Goal: Task Accomplishment & Management: Complete application form

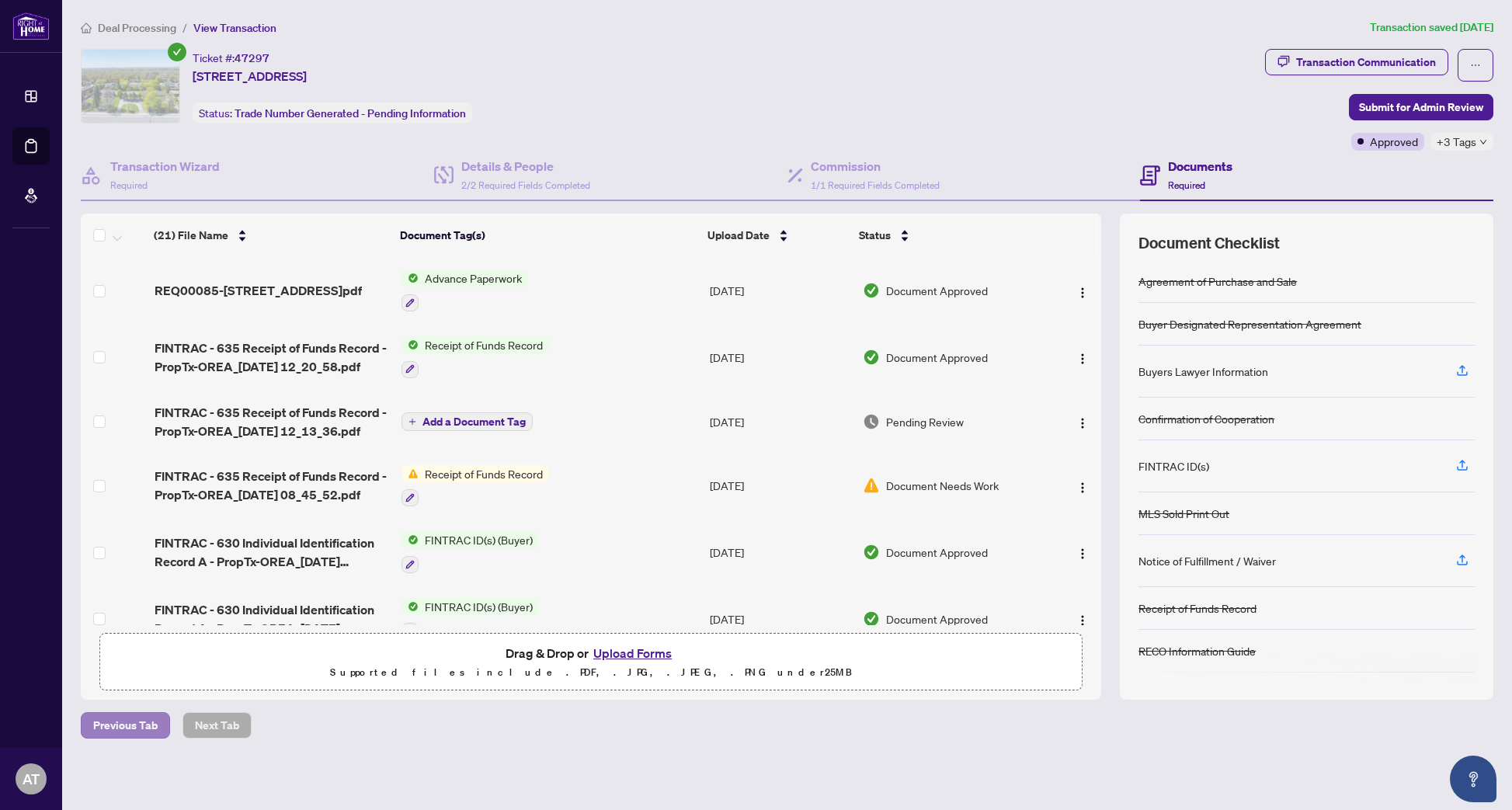
click at [102, 723] on span "Previous Tab" at bounding box center [125, 726] width 65 height 25
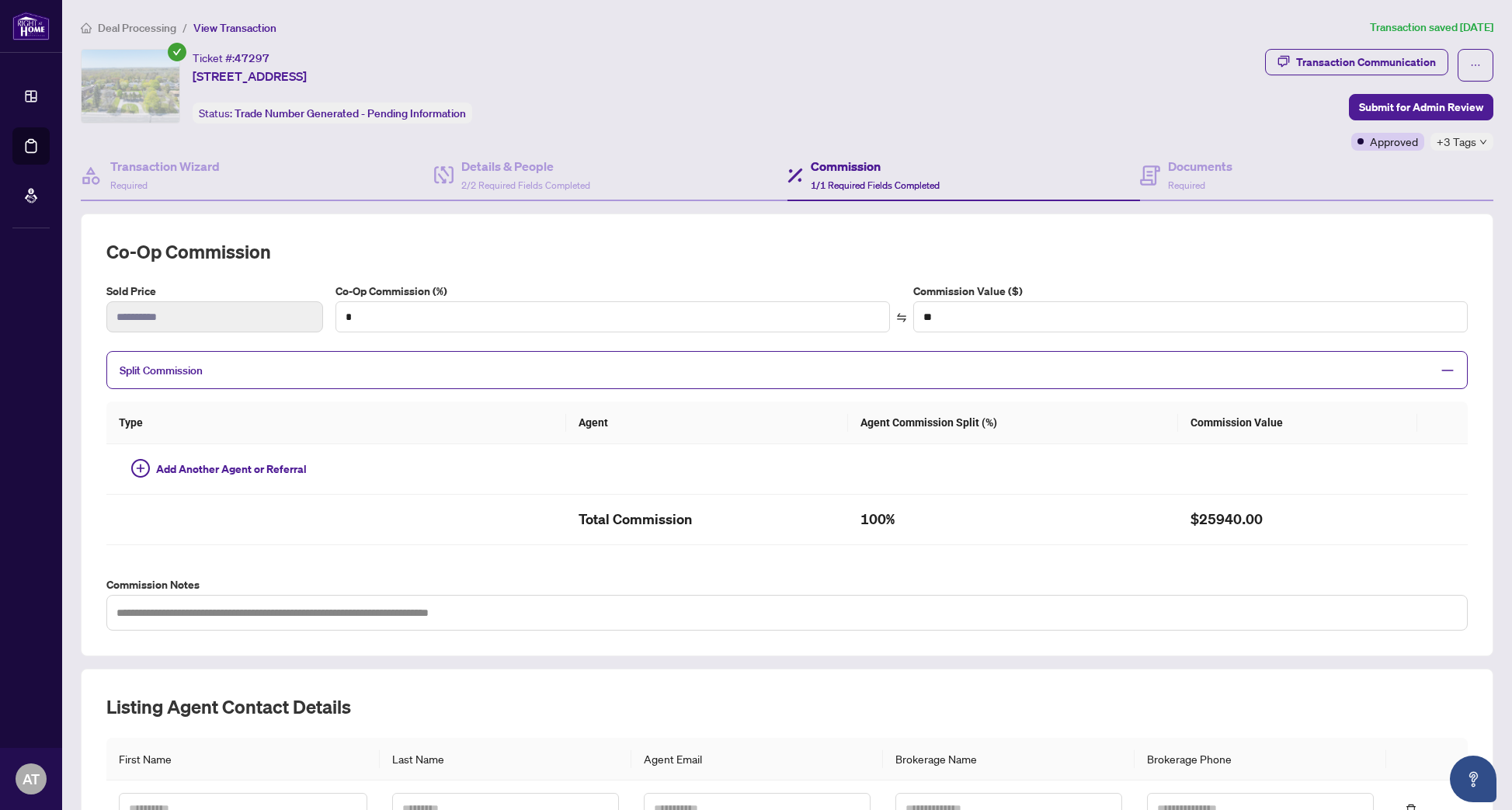
type input "*"
type input "*******"
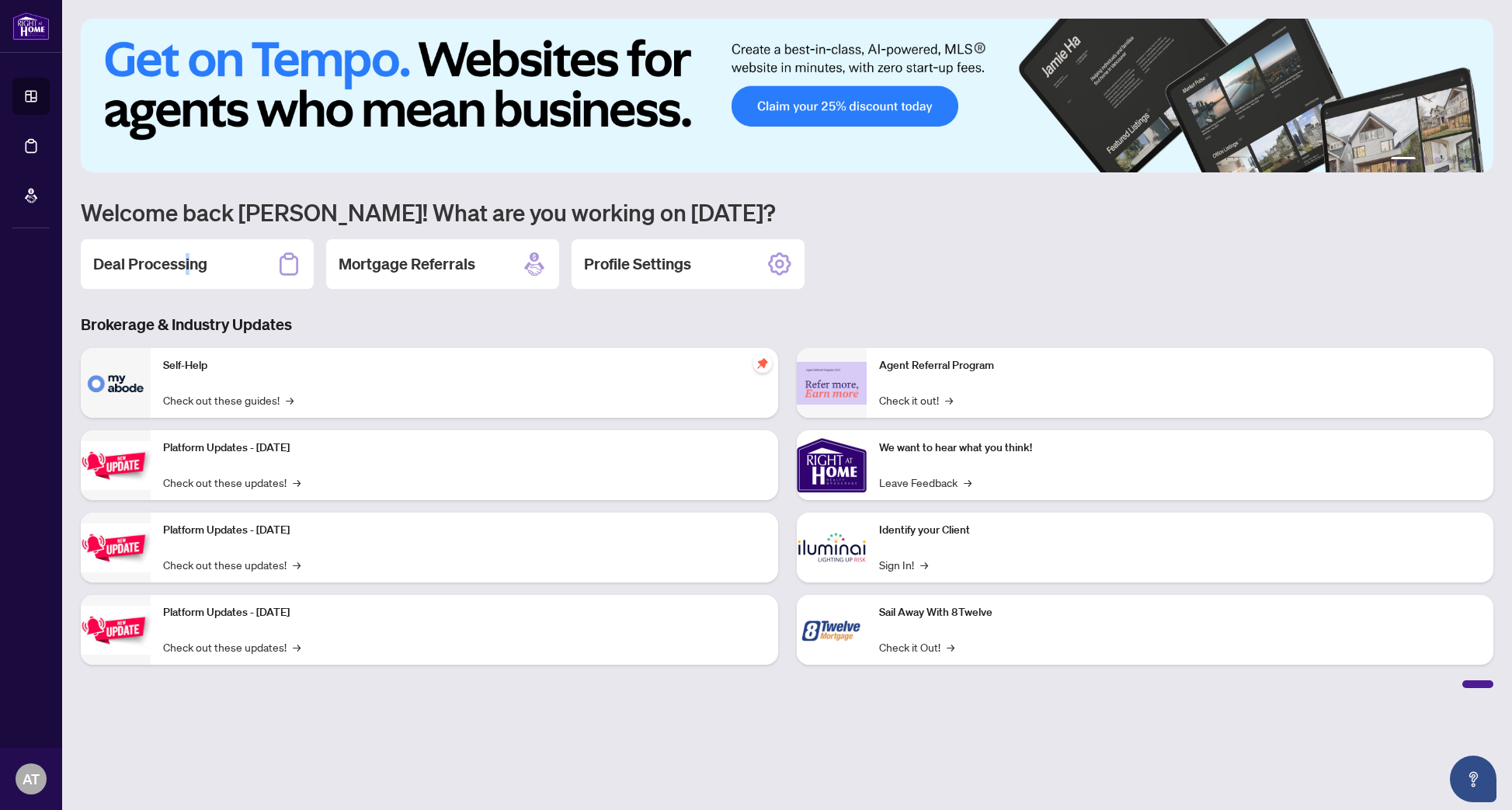
click at [186, 261] on h2 "Deal Processing" at bounding box center [150, 264] width 114 height 22
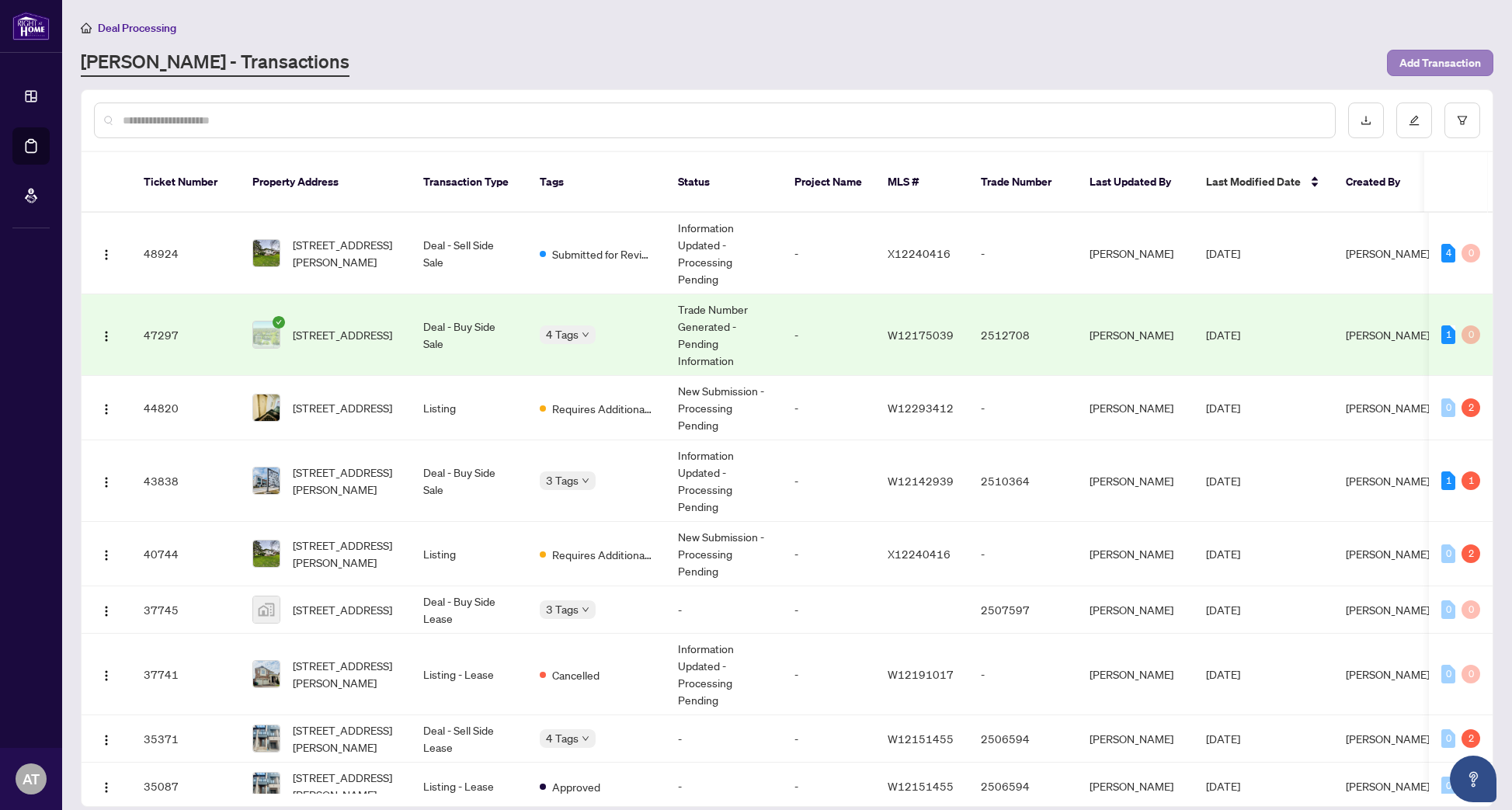
click at [1465, 63] on span "Add Transaction" at bounding box center [1440, 63] width 82 height 25
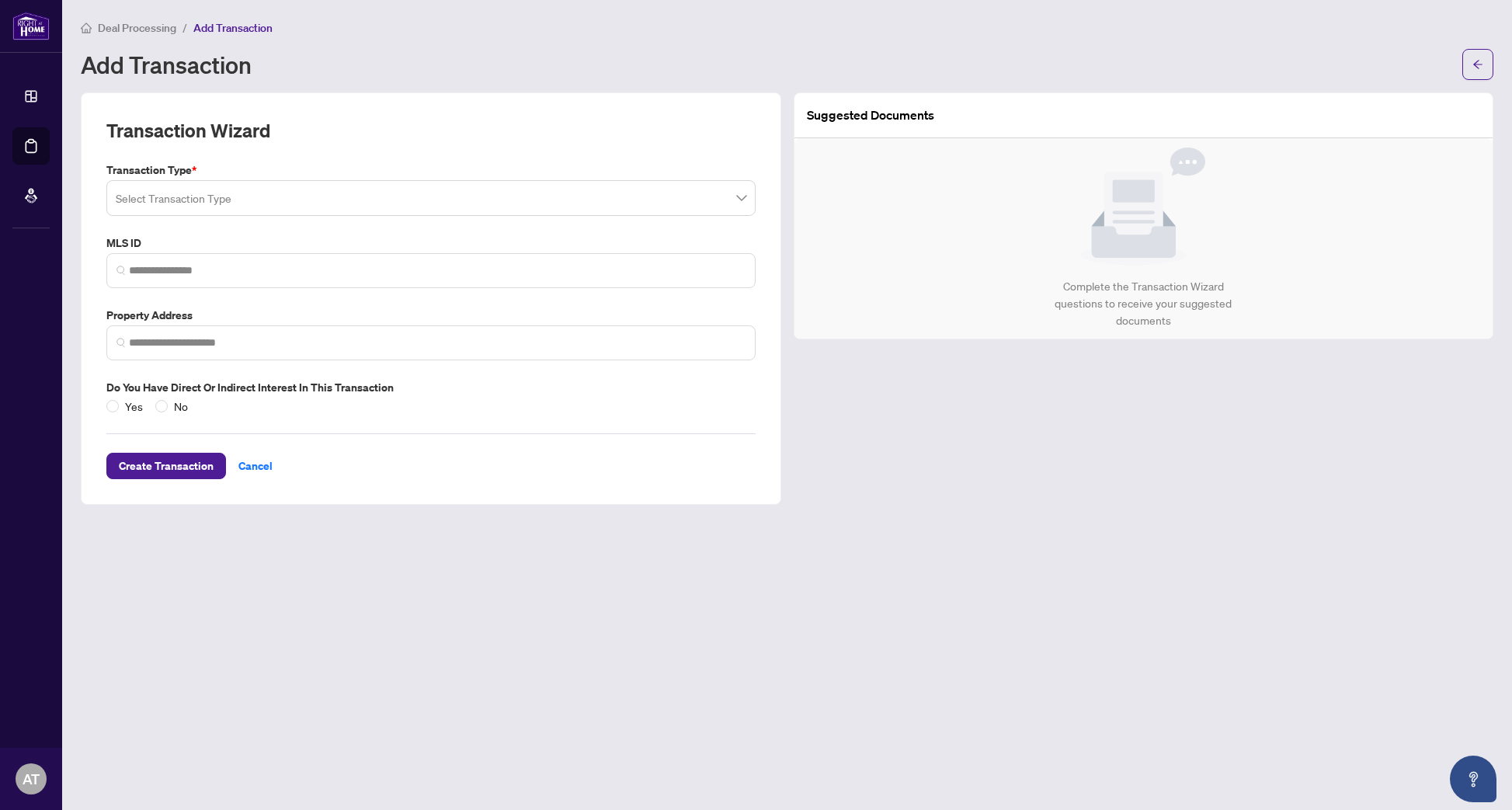
click at [328, 205] on input "search" at bounding box center [423, 200] width 616 height 34
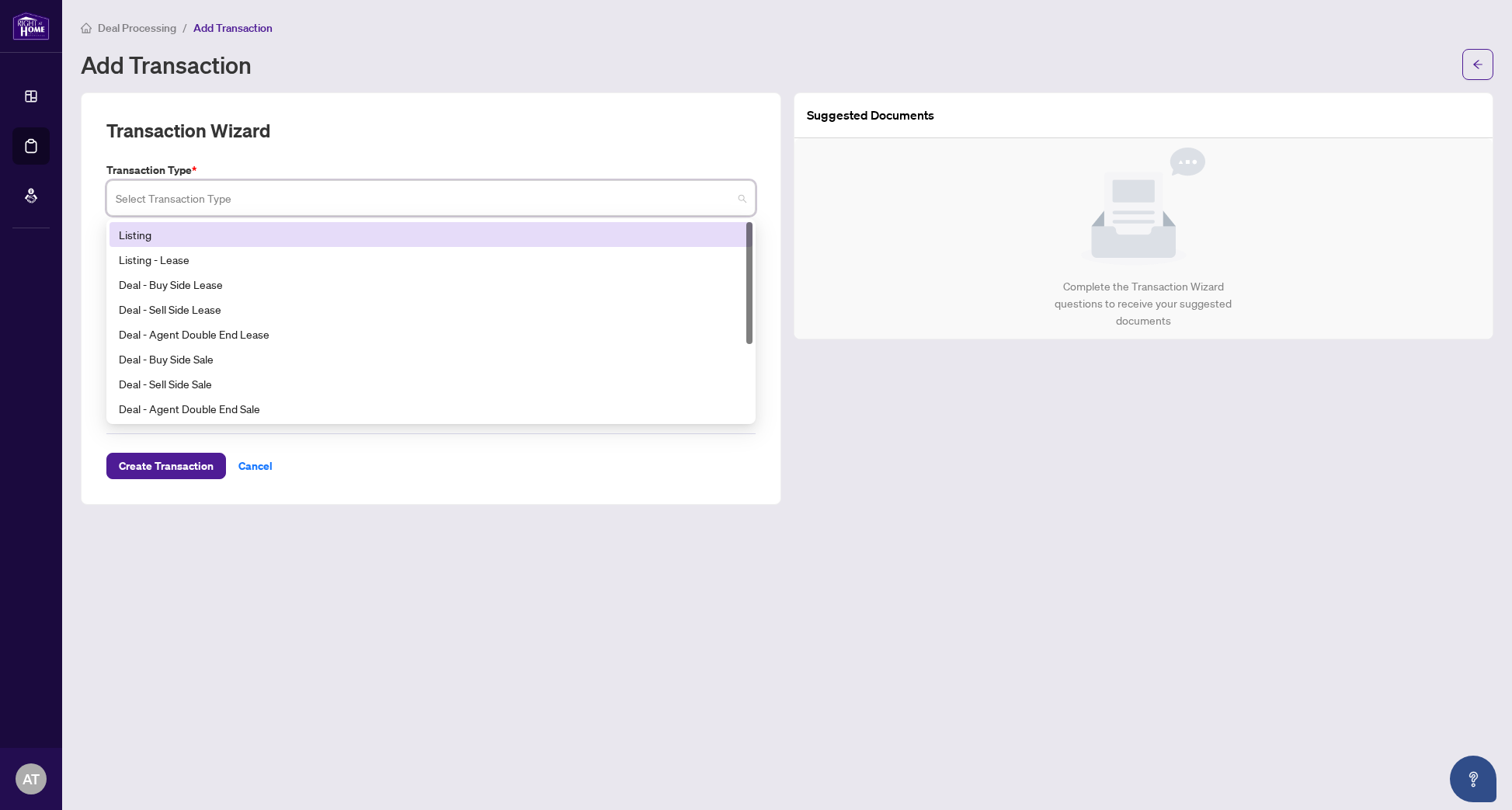
click at [195, 233] on div "Listing" at bounding box center [431, 235] width 624 height 17
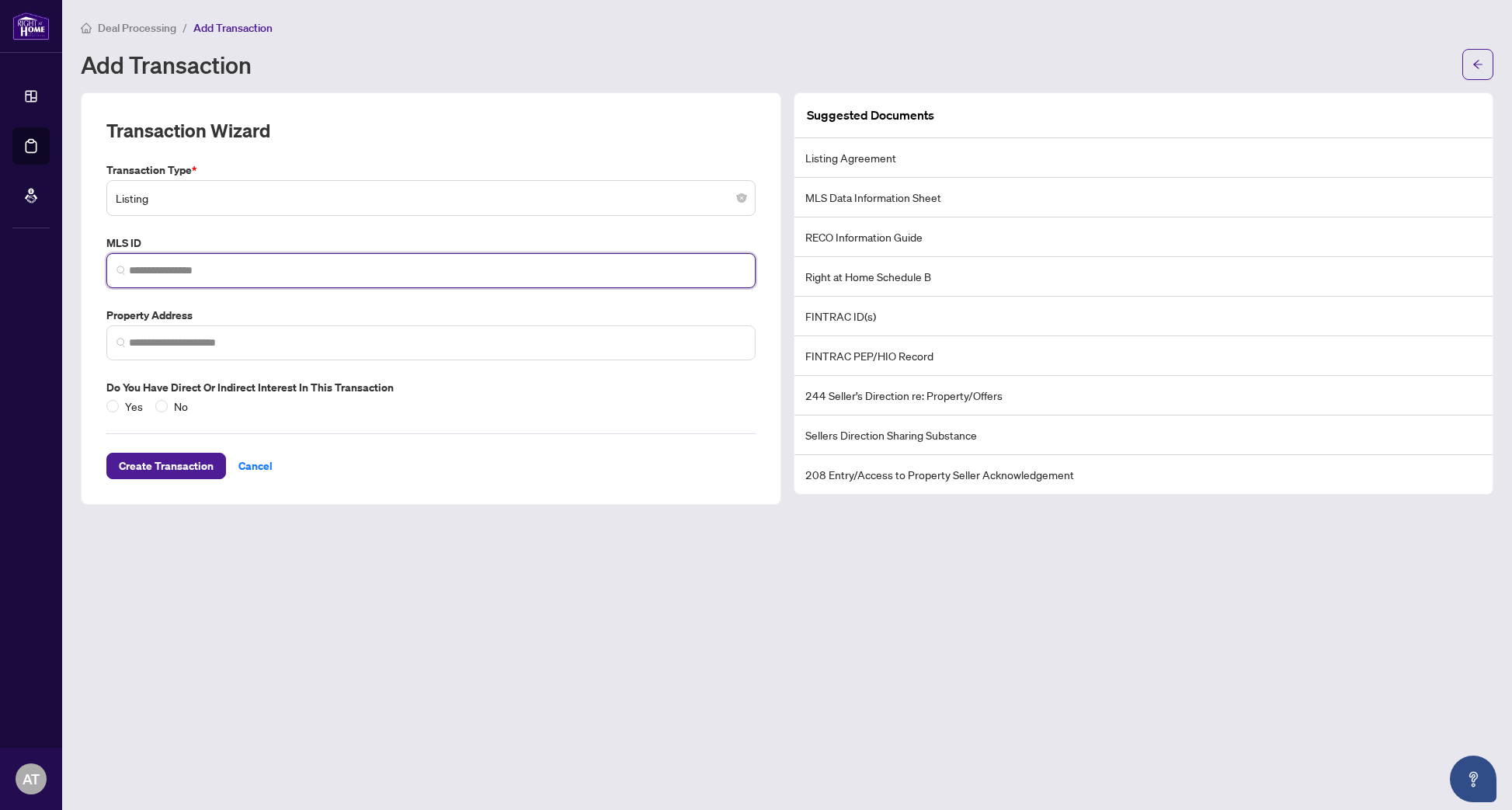
click at [195, 272] on input "search" at bounding box center [437, 270] width 616 height 17
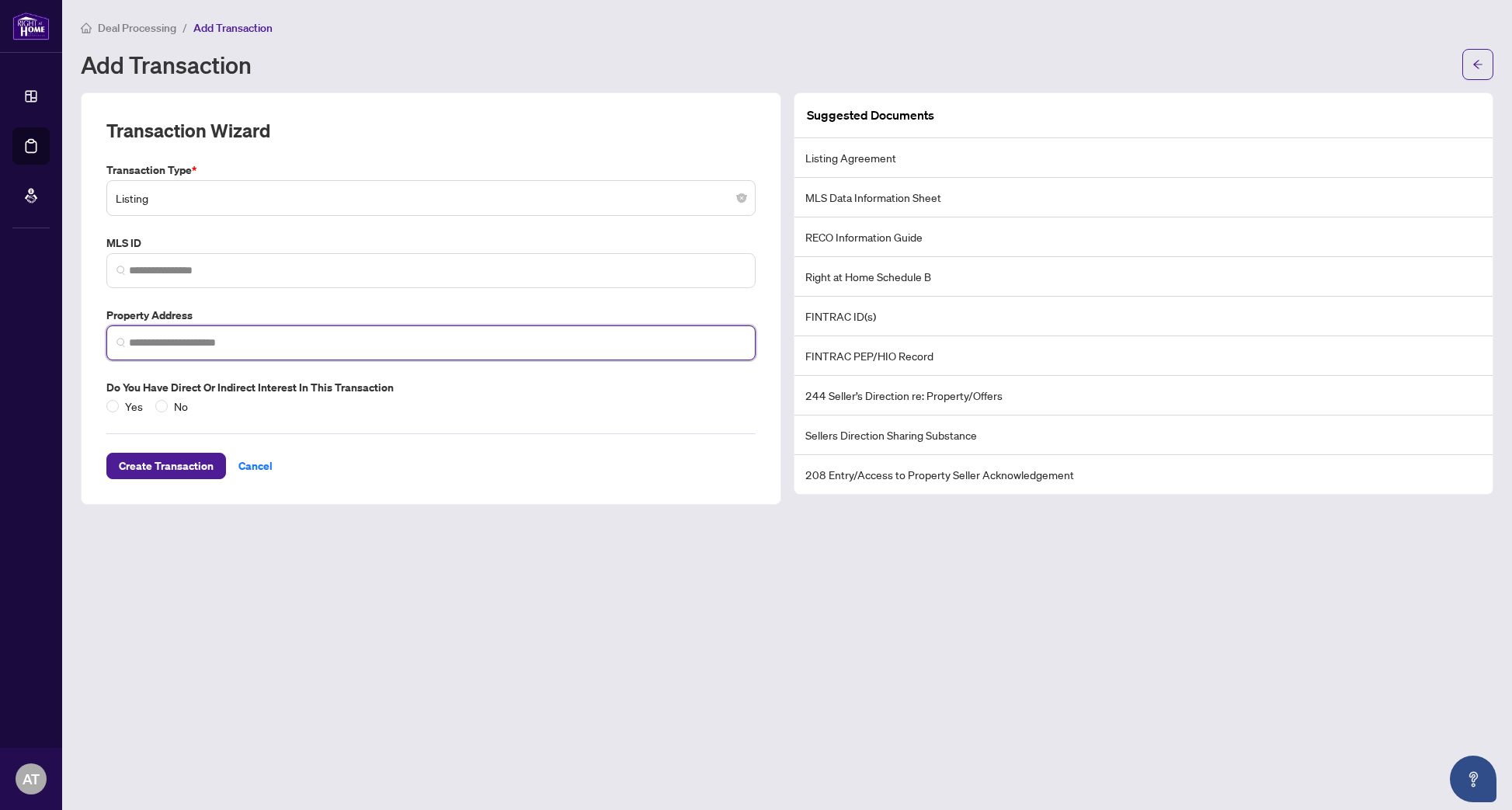
click at [268, 337] on input "search" at bounding box center [437, 342] width 616 height 17
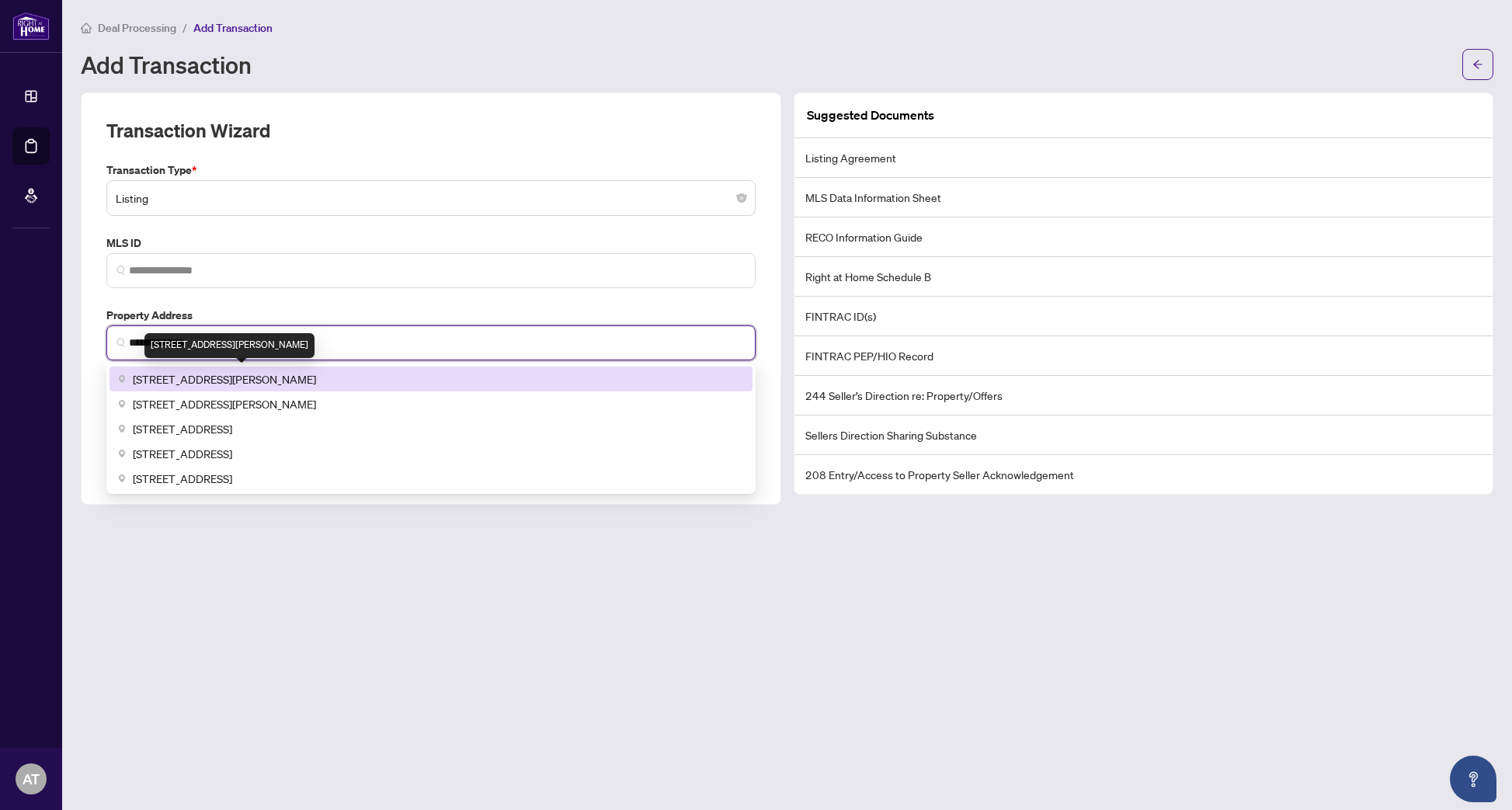
click at [271, 376] on span "24 The Meadows, St. Catharines, ON, Canada" at bounding box center [224, 379] width 183 height 17
type input "**********"
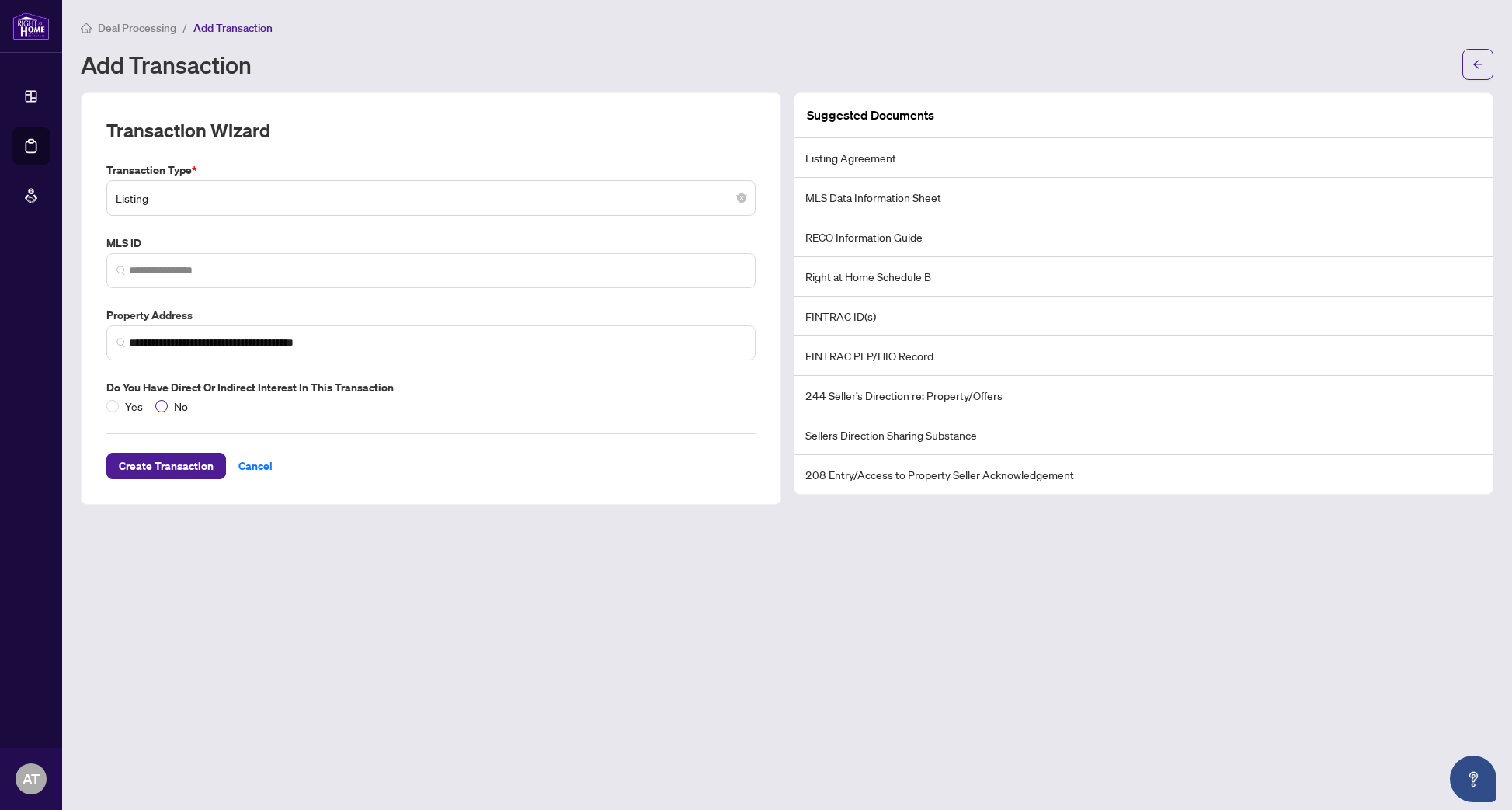
click at [172, 403] on span "No" at bounding box center [181, 406] width 27 height 17
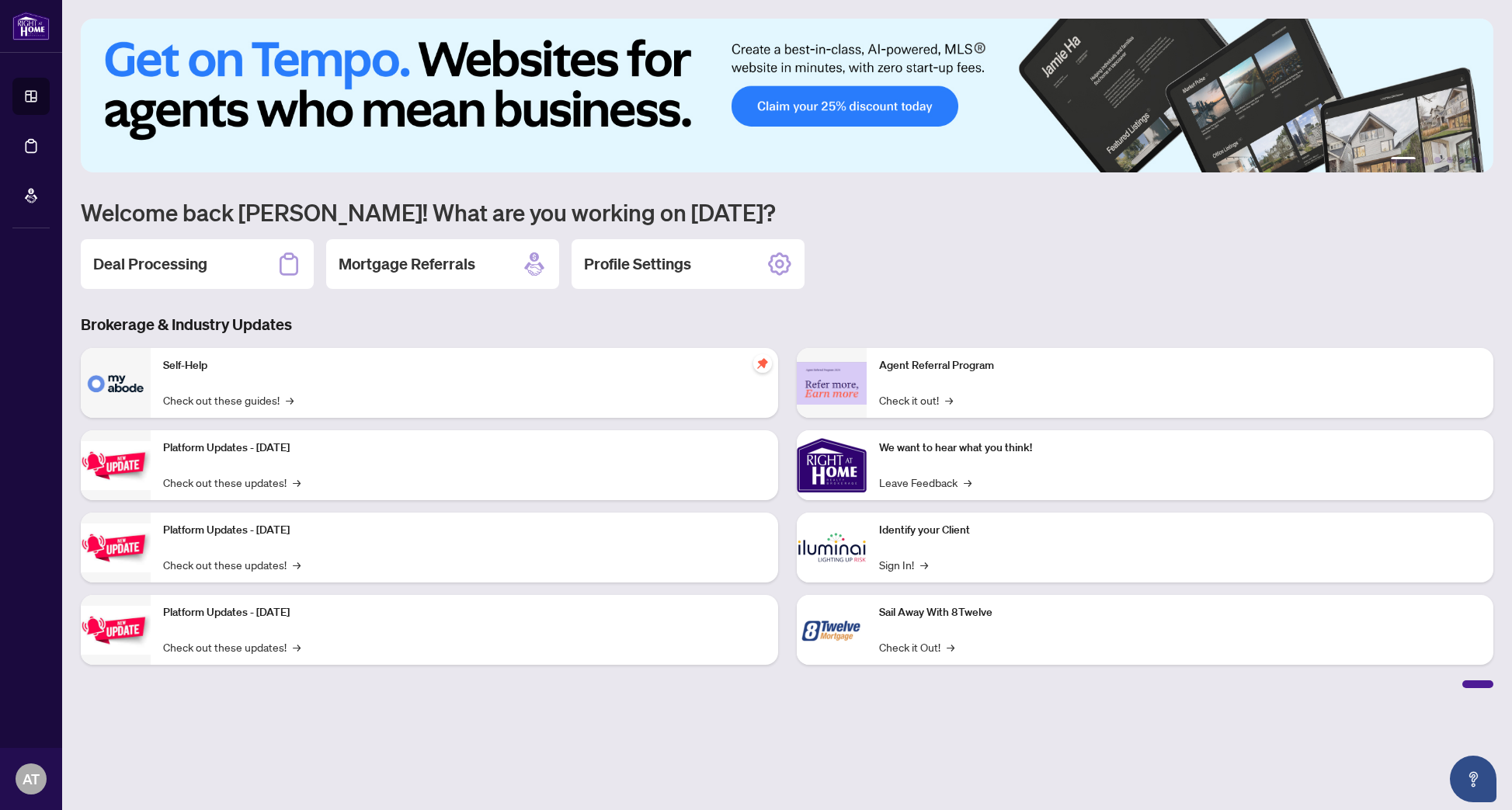
drag, startPoint x: 183, startPoint y: 261, endPoint x: 286, endPoint y: 254, distance: 103.2
click at [182, 261] on h2 "Deal Processing" at bounding box center [150, 264] width 114 height 22
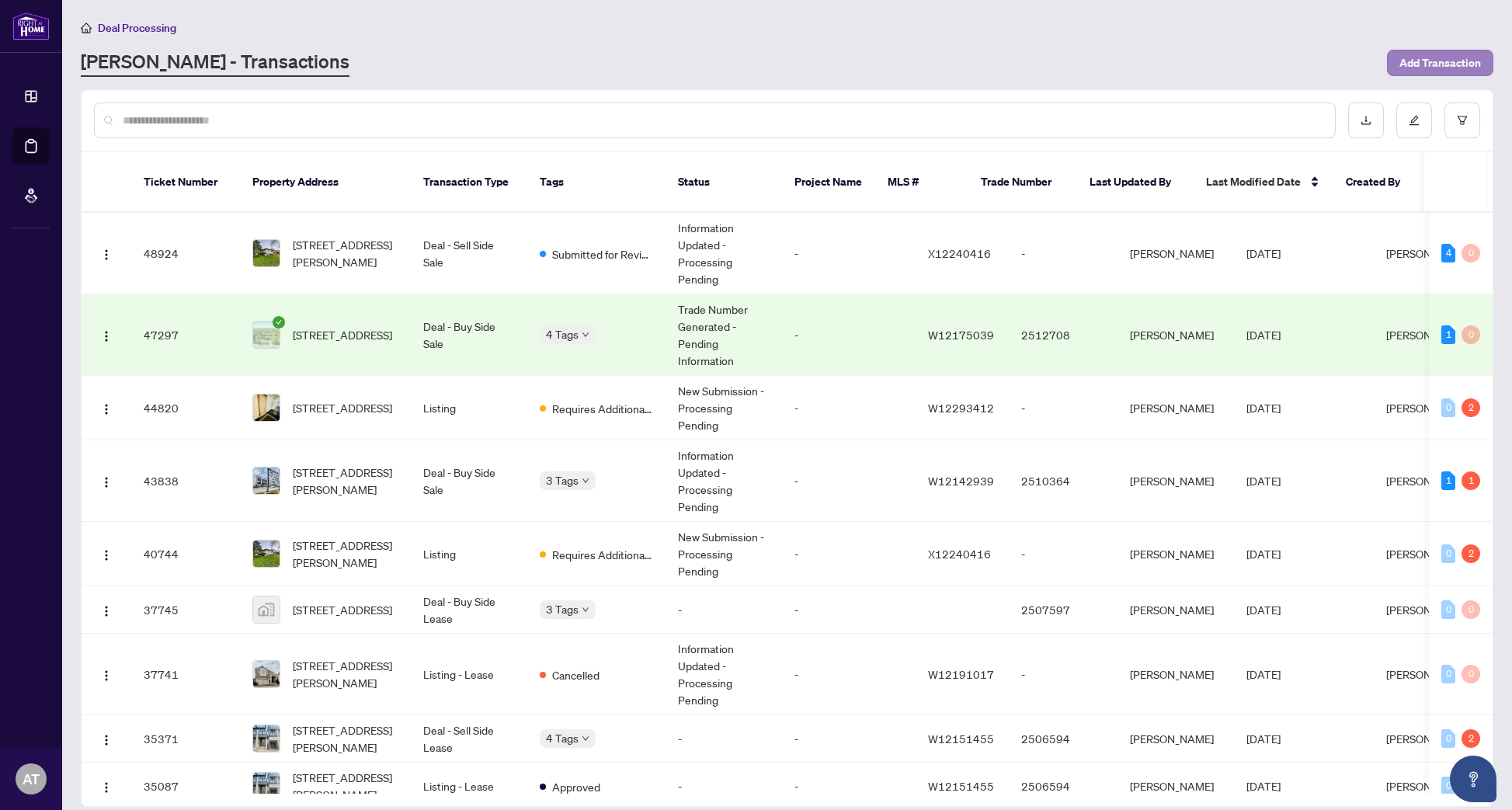
click at [1418, 62] on span "Add Transaction" at bounding box center [1440, 63] width 82 height 25
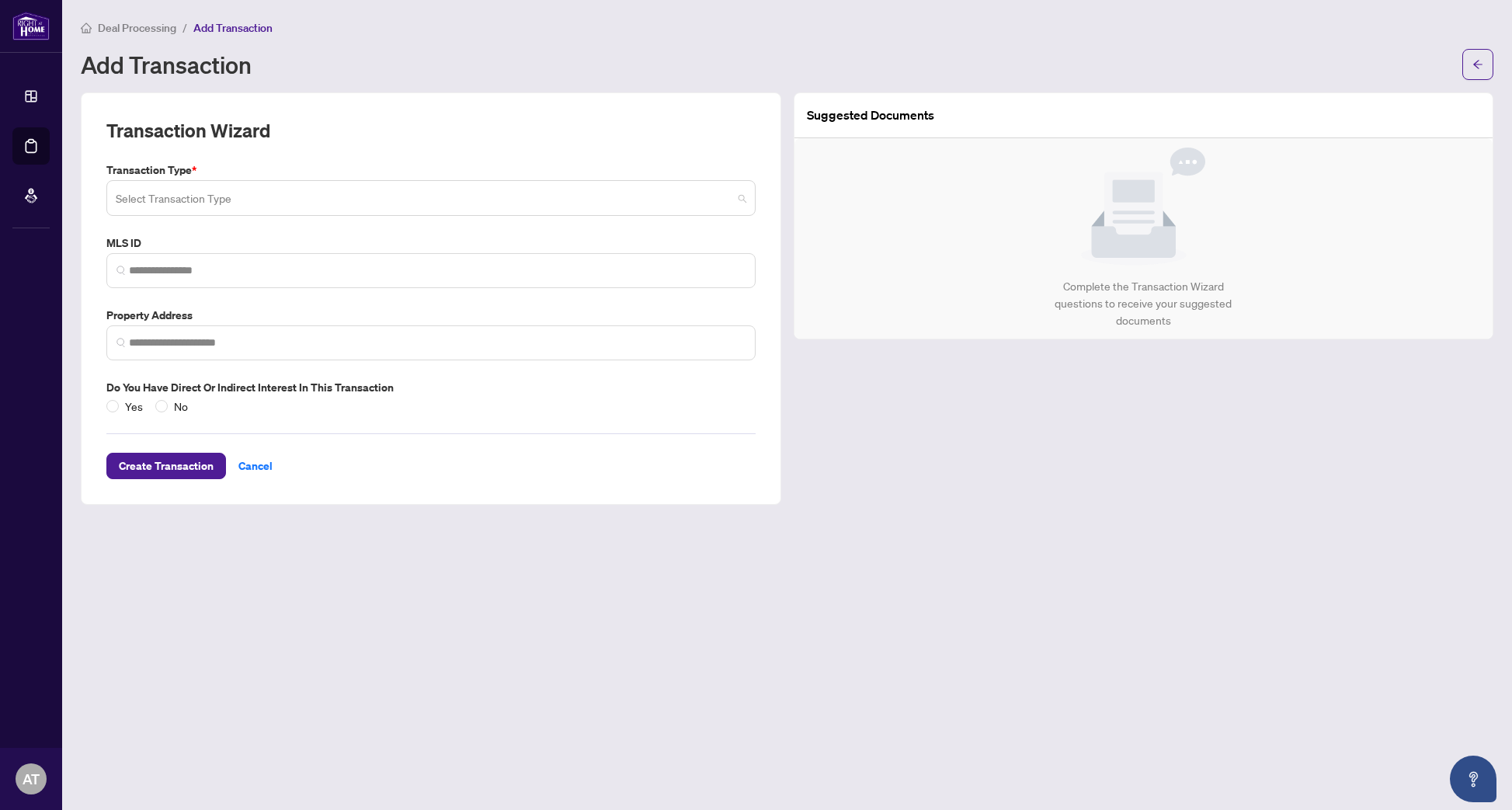
click at [192, 199] on input "search" at bounding box center [423, 200] width 616 height 34
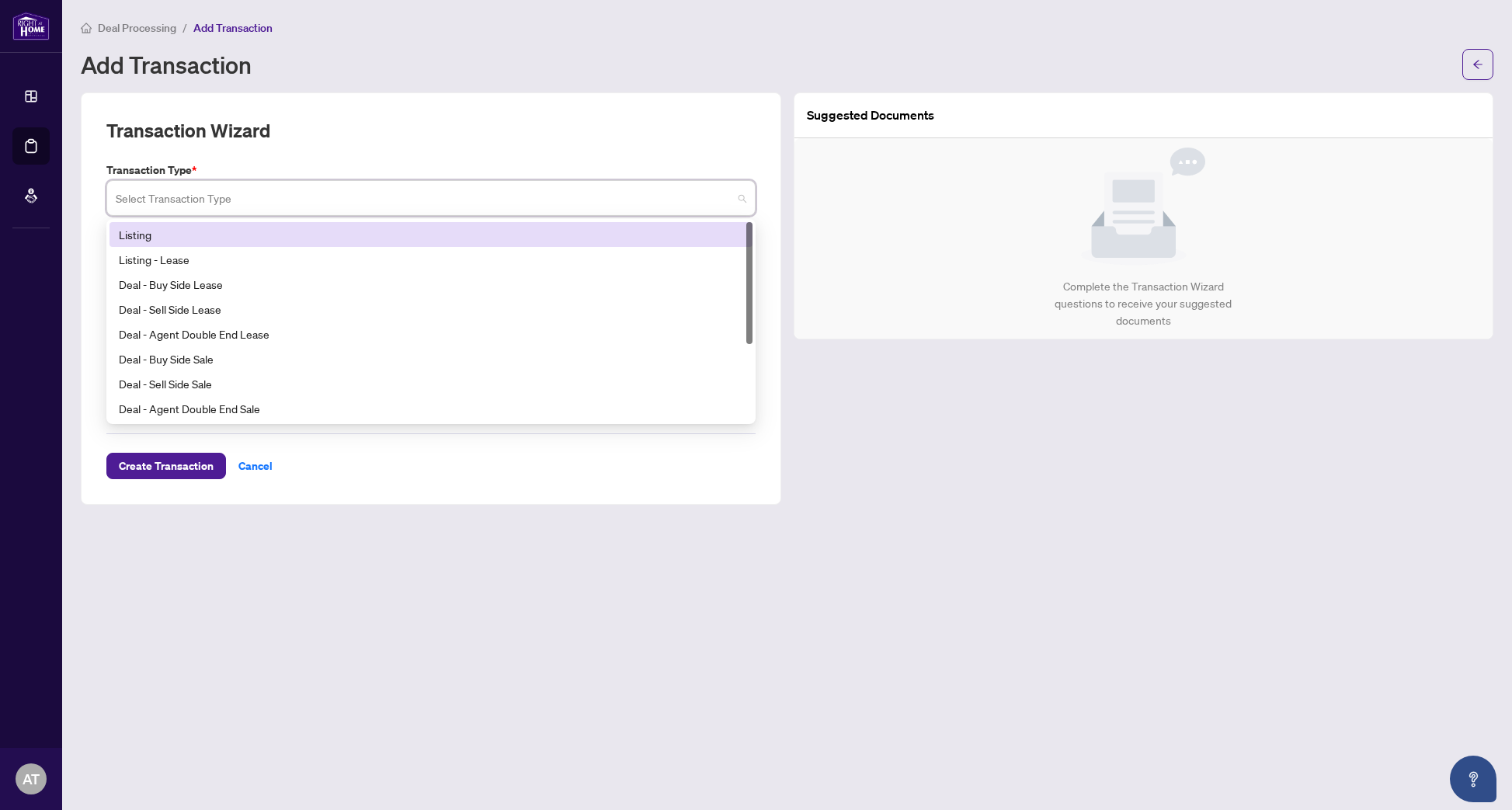
click at [179, 231] on div "Listing" at bounding box center [431, 235] width 624 height 17
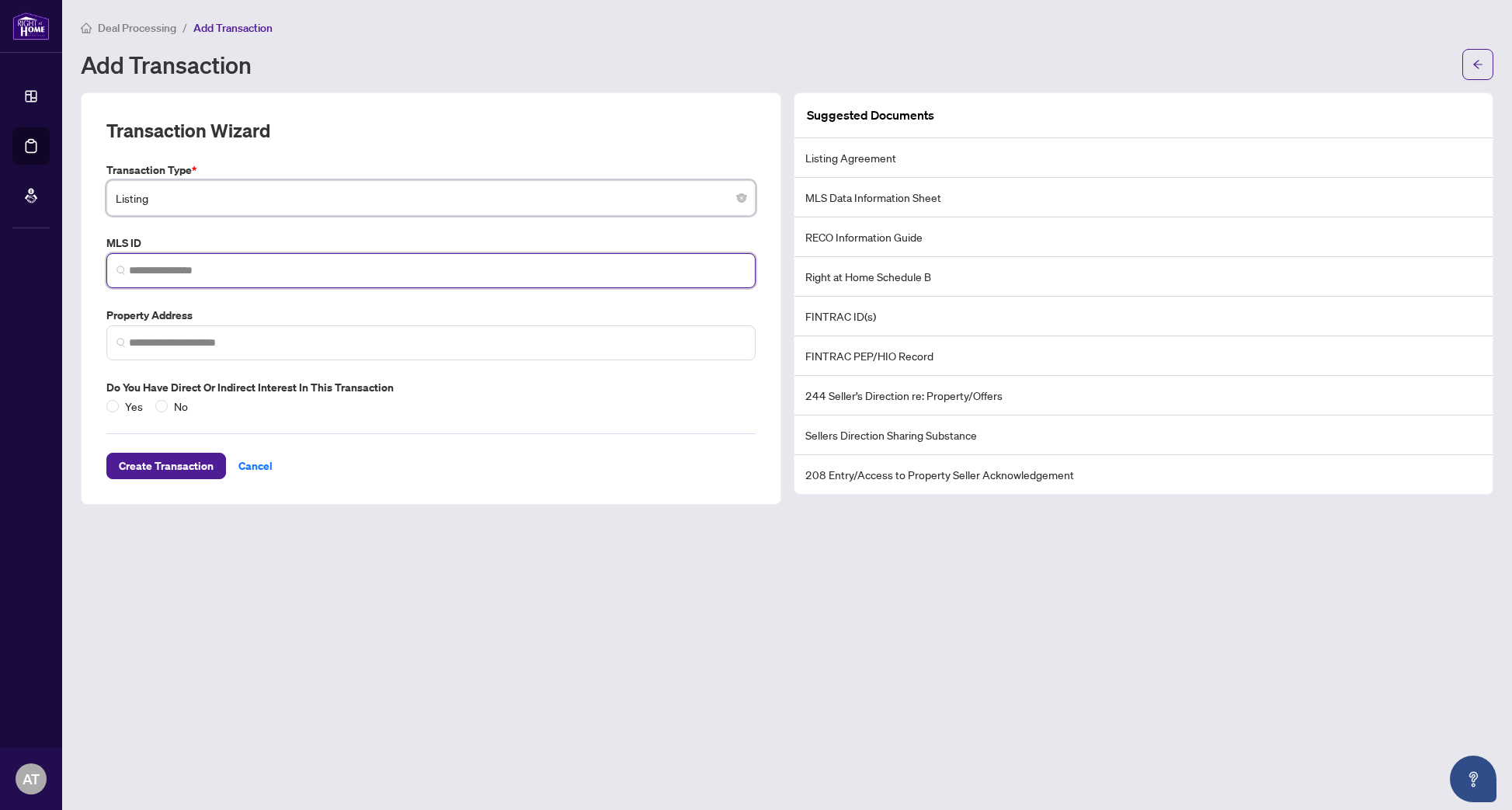
click at [166, 267] on input "search" at bounding box center [437, 270] width 616 height 17
paste input "*********"
type input "*********"
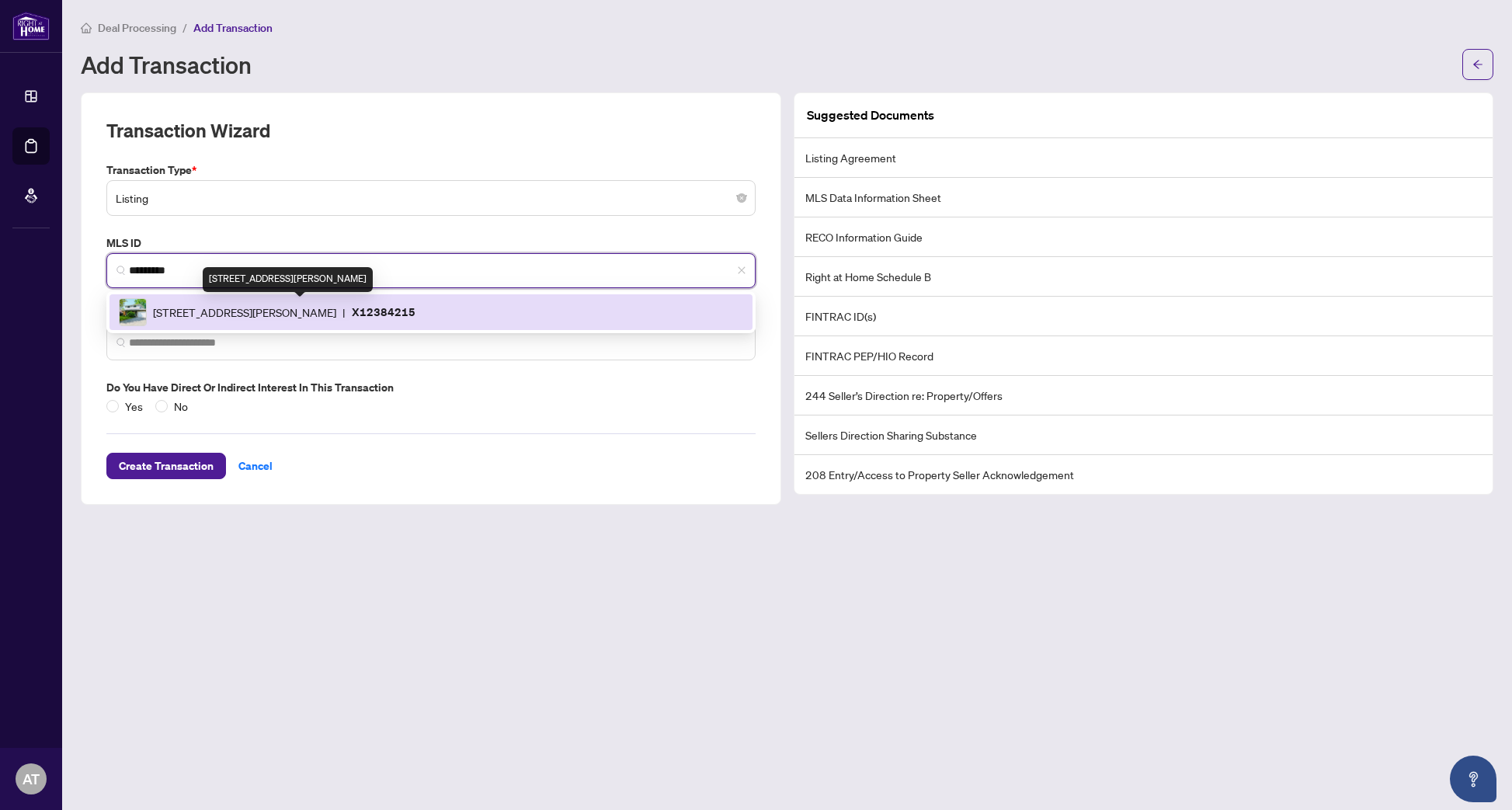
click at [217, 312] on span "24 The Meadows St, St. Catharines, Ontario L2N 7L1, Canada" at bounding box center [244, 313] width 183 height 17
type input "**********"
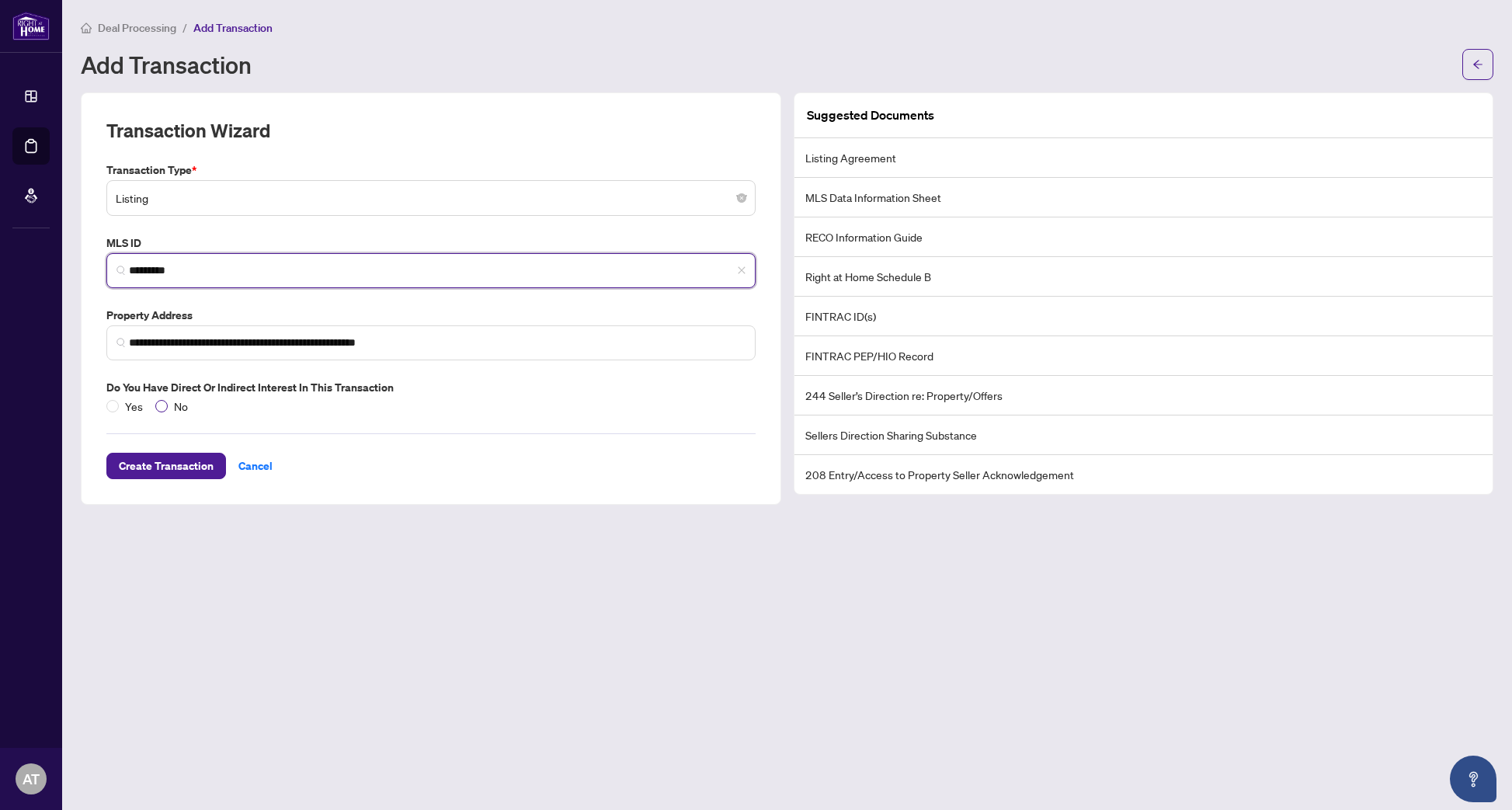
type input "*********"
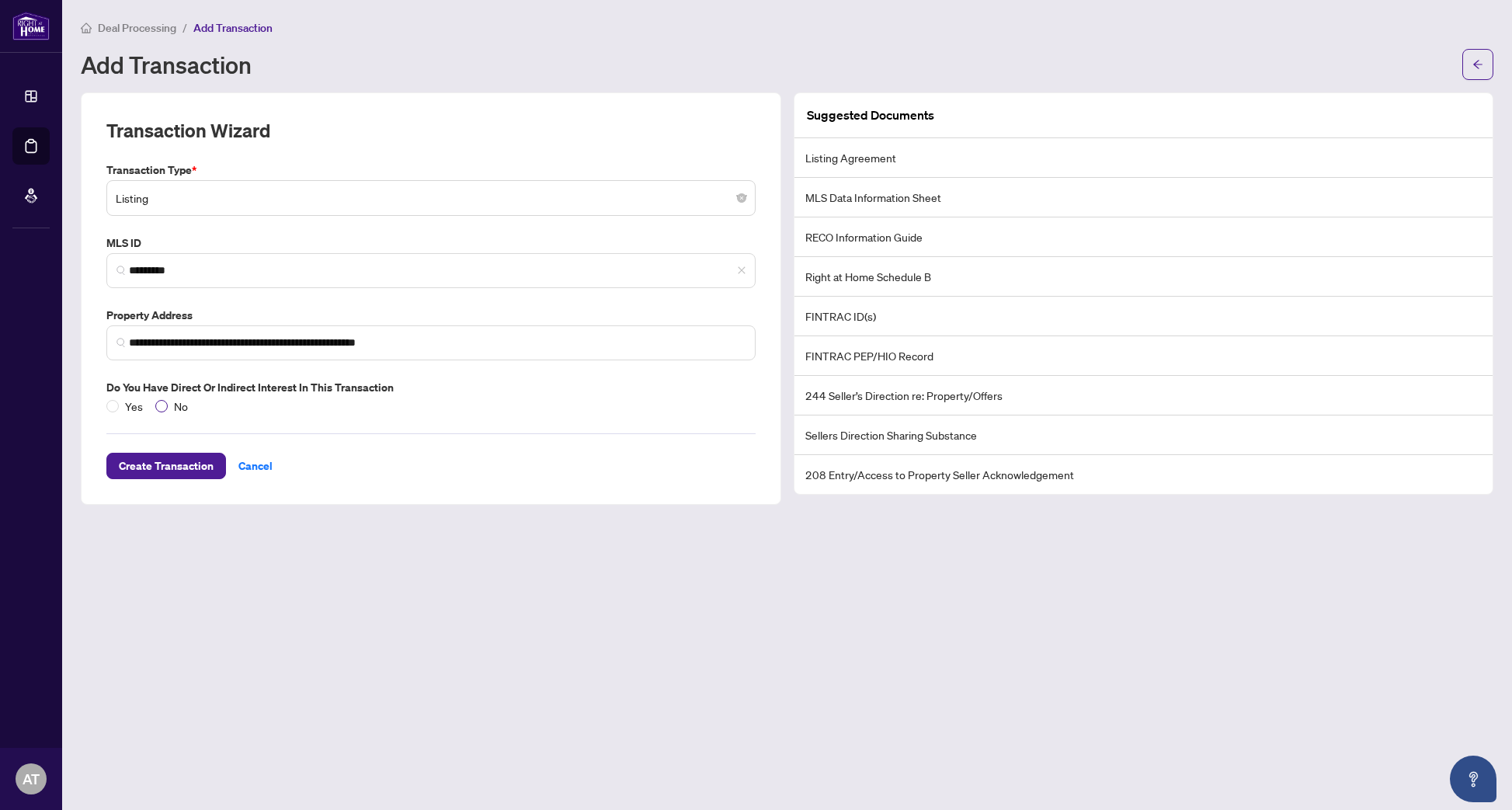
drag, startPoint x: 165, startPoint y: 401, endPoint x: 176, endPoint y: 396, distance: 12.1
click at [165, 401] on span at bounding box center [161, 406] width 13 height 13
click at [177, 464] on span "Create Transaction" at bounding box center [166, 466] width 94 height 25
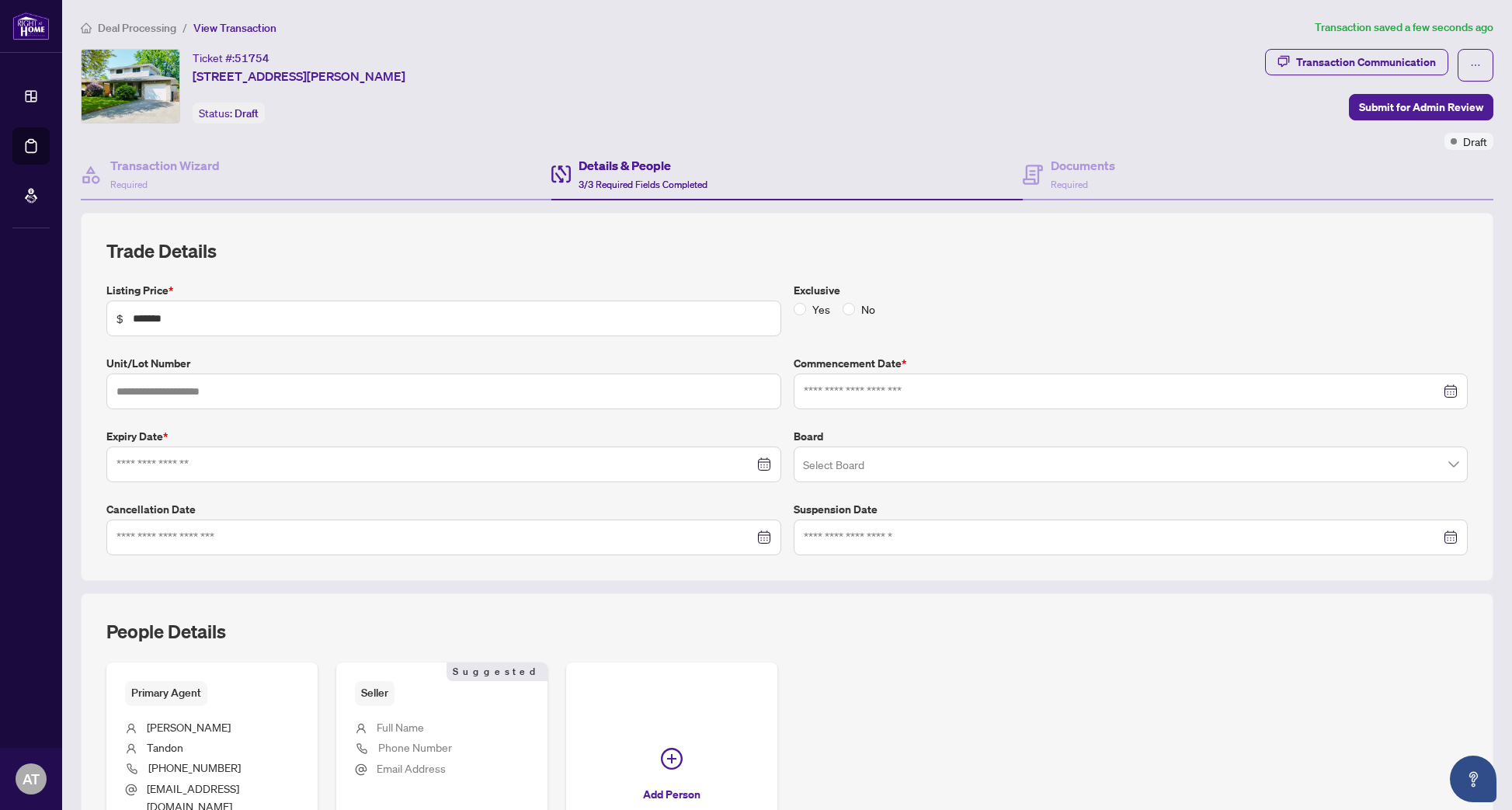
type input "**********"
click at [852, 309] on span at bounding box center [848, 309] width 13 height 13
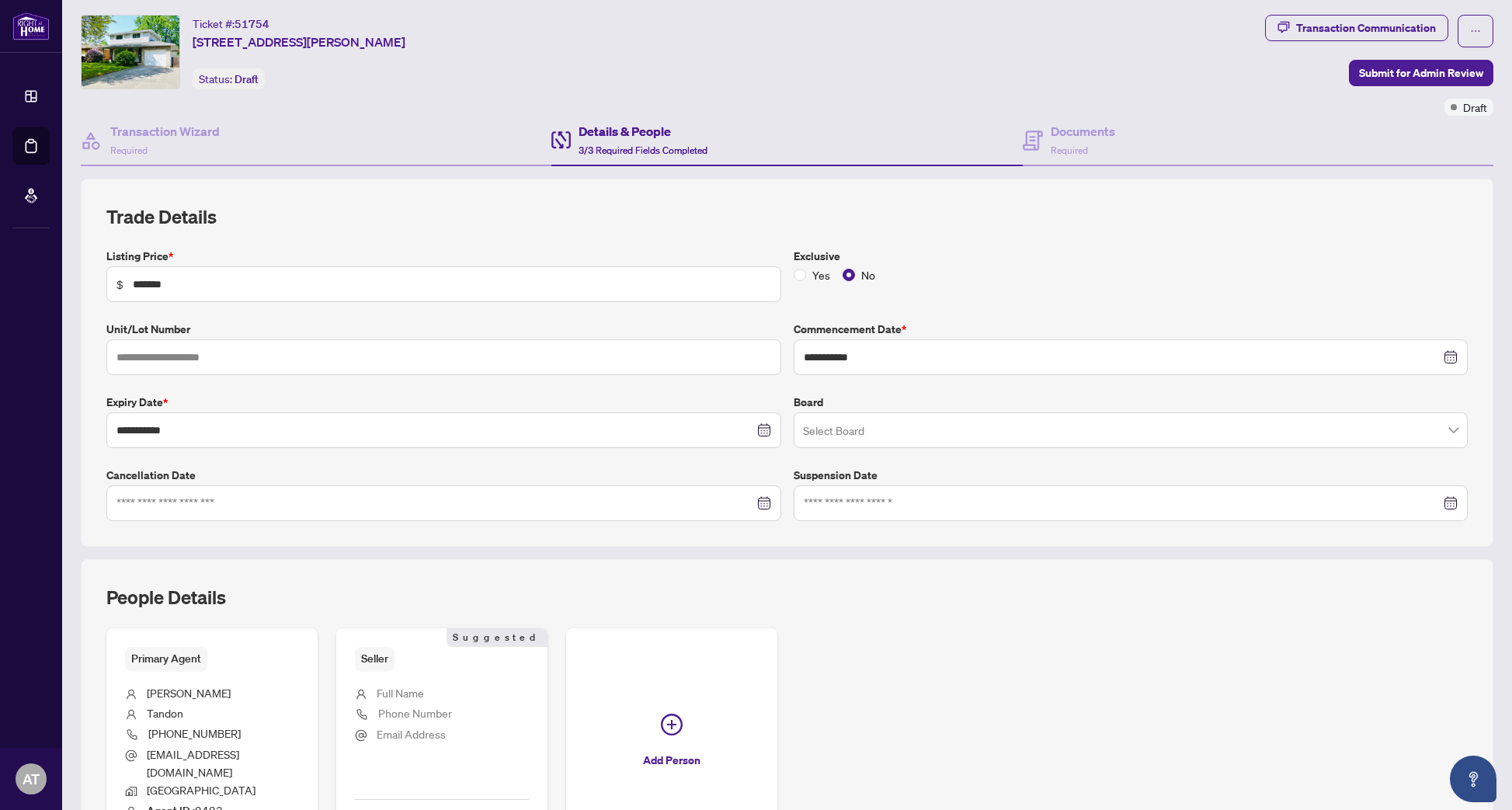
scroll to position [32, 0]
click at [996, 427] on input "search" at bounding box center [1124, 434] width 642 height 34
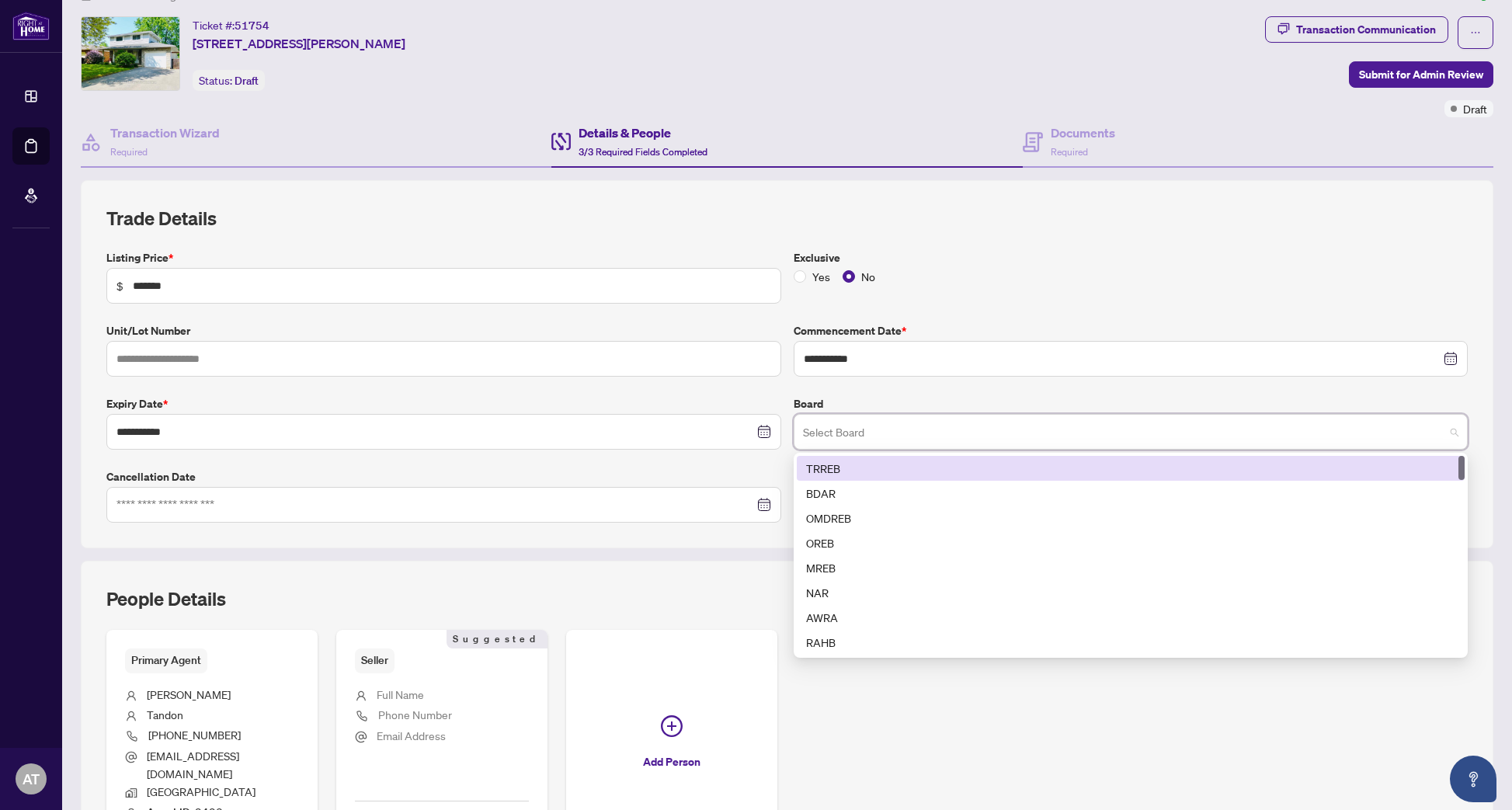
click at [976, 463] on div "TRREB" at bounding box center [1131, 468] width 650 height 17
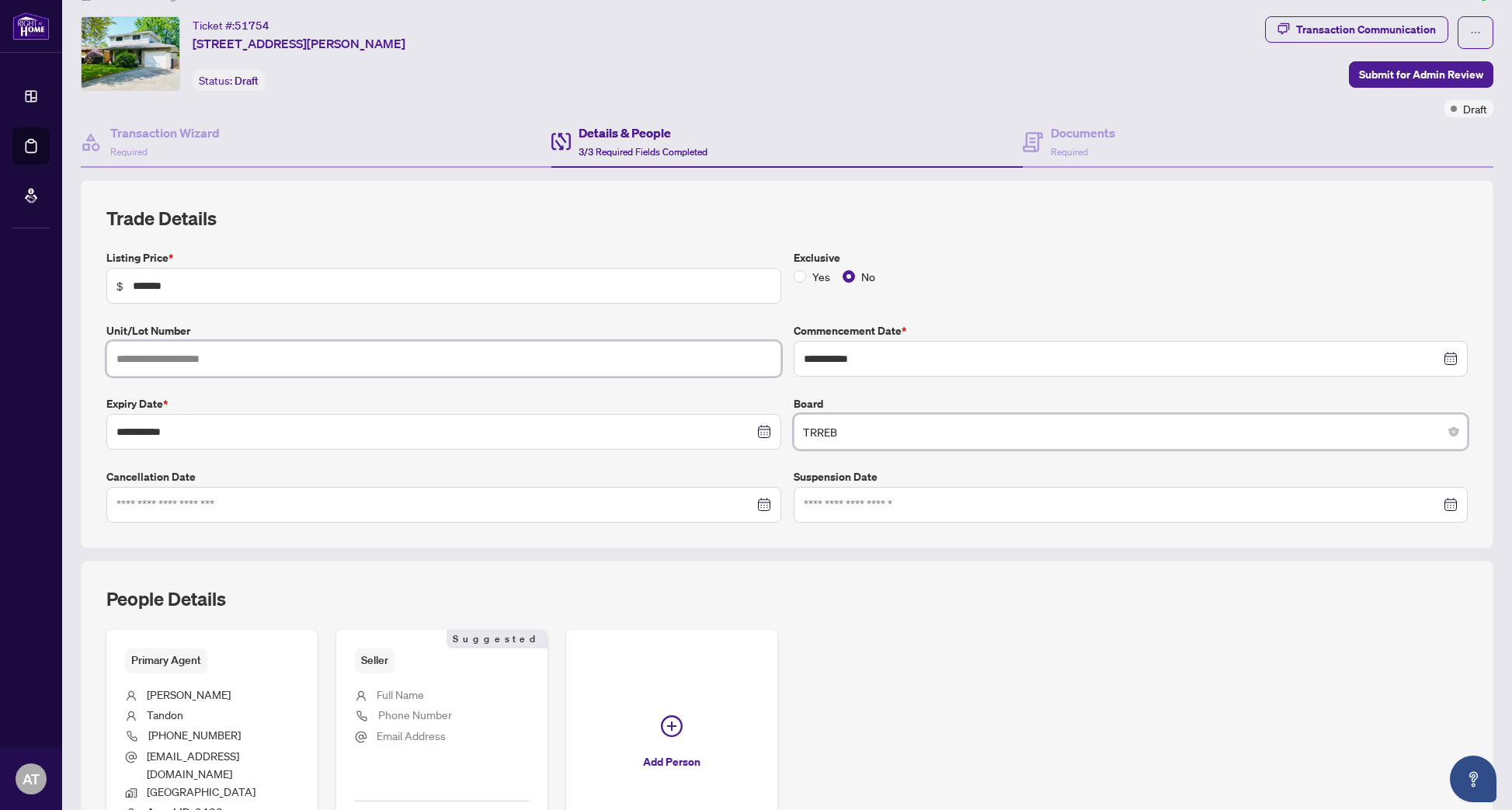
click at [128, 358] on input "text" at bounding box center [443, 358] width 675 height 35
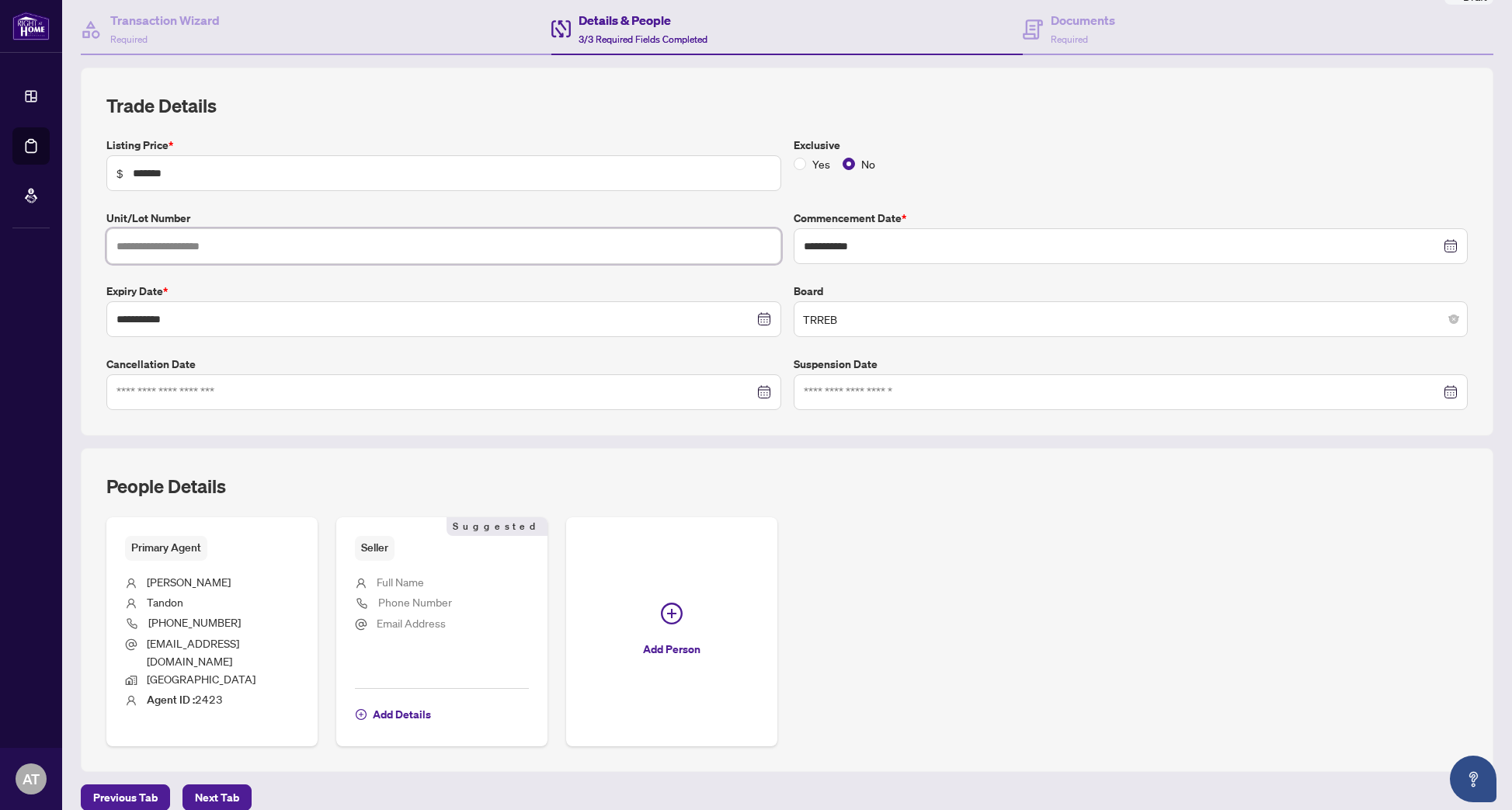
scroll to position [145, 0]
click at [210, 786] on span "Next Tab" at bounding box center [217, 798] width 44 height 25
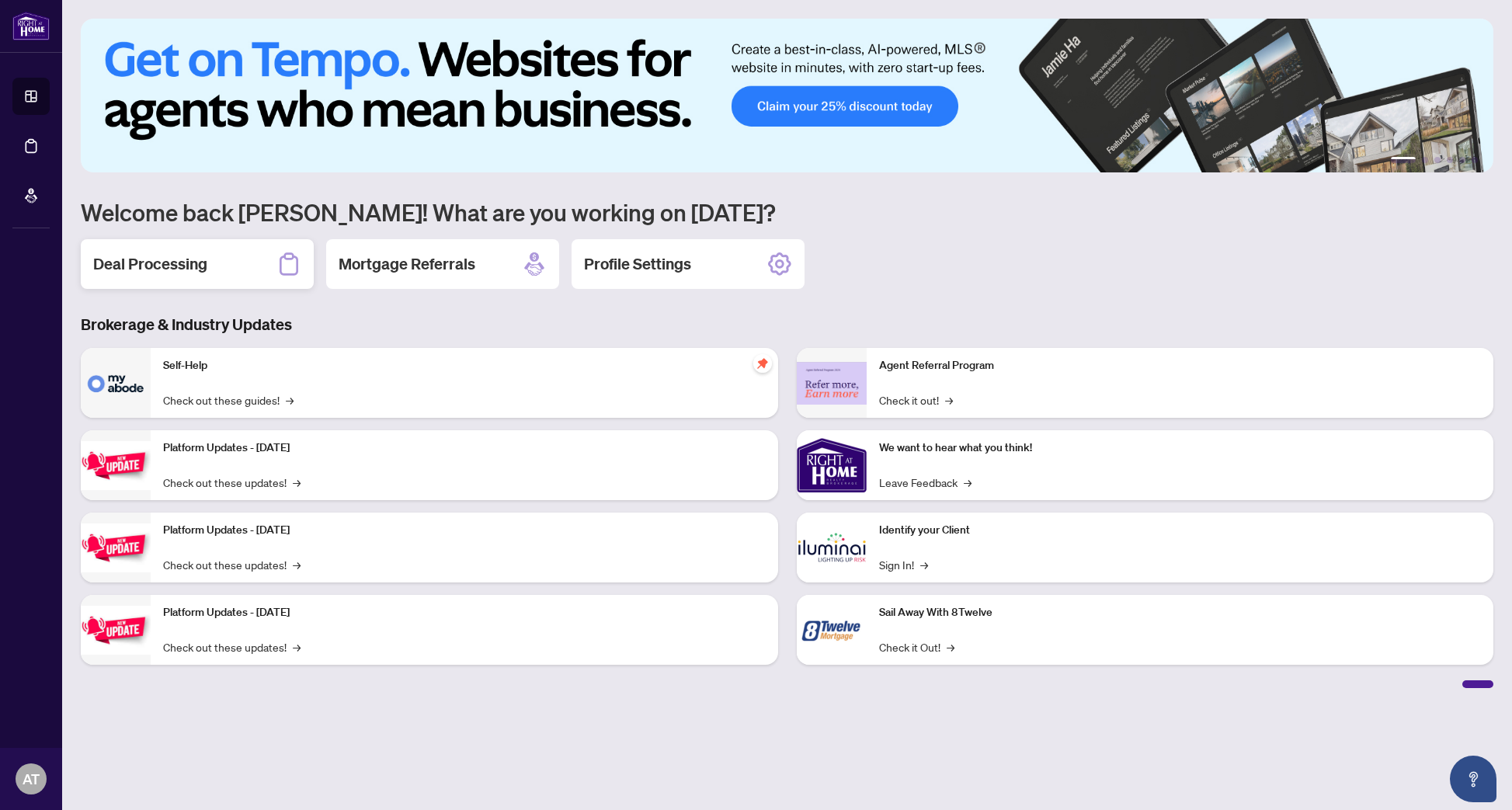
click at [215, 257] on div "Deal Processing" at bounding box center [198, 264] width 233 height 50
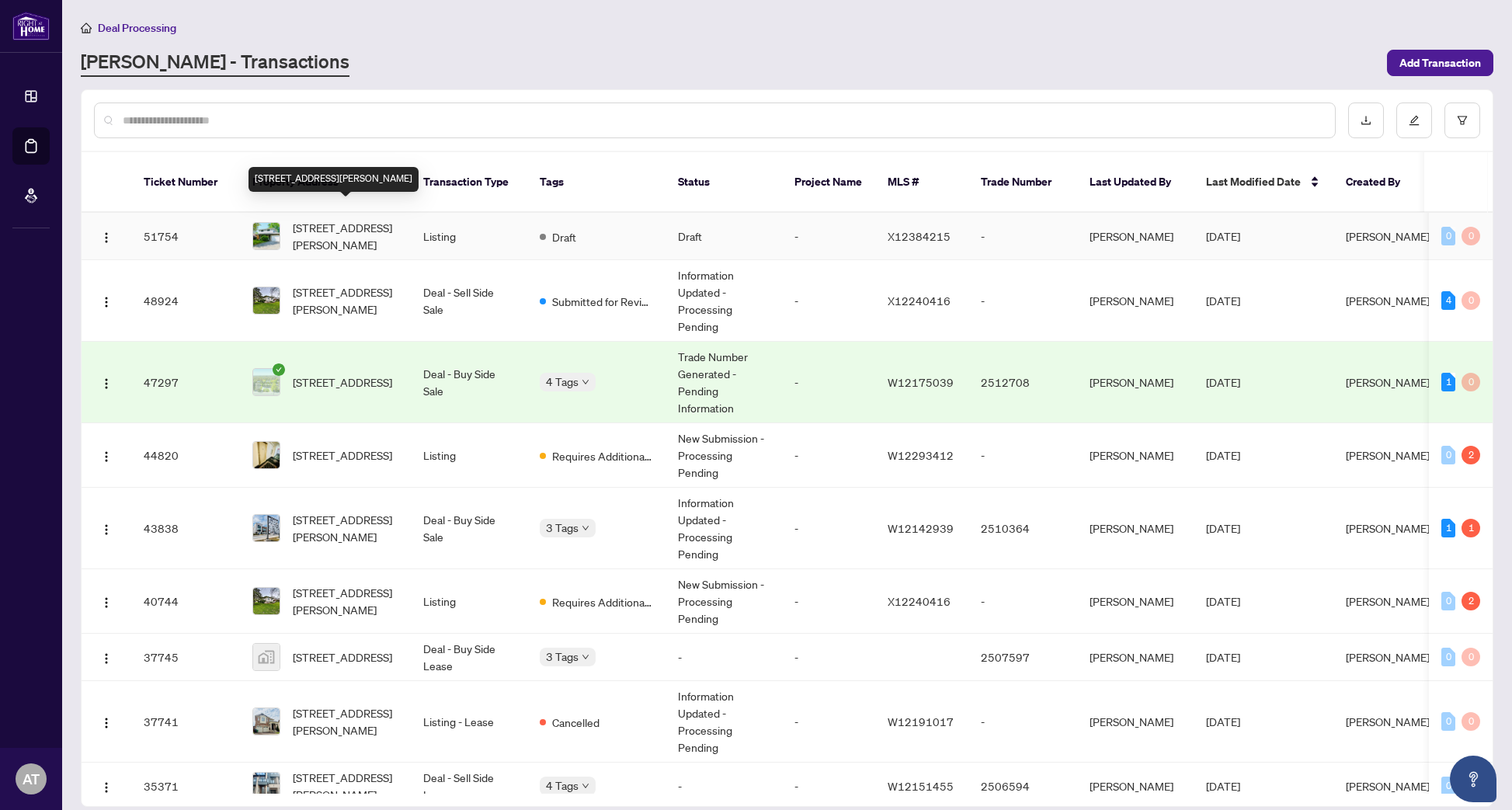
click at [339, 224] on span "[STREET_ADDRESS][PERSON_NAME]" at bounding box center [346, 235] width 105 height 34
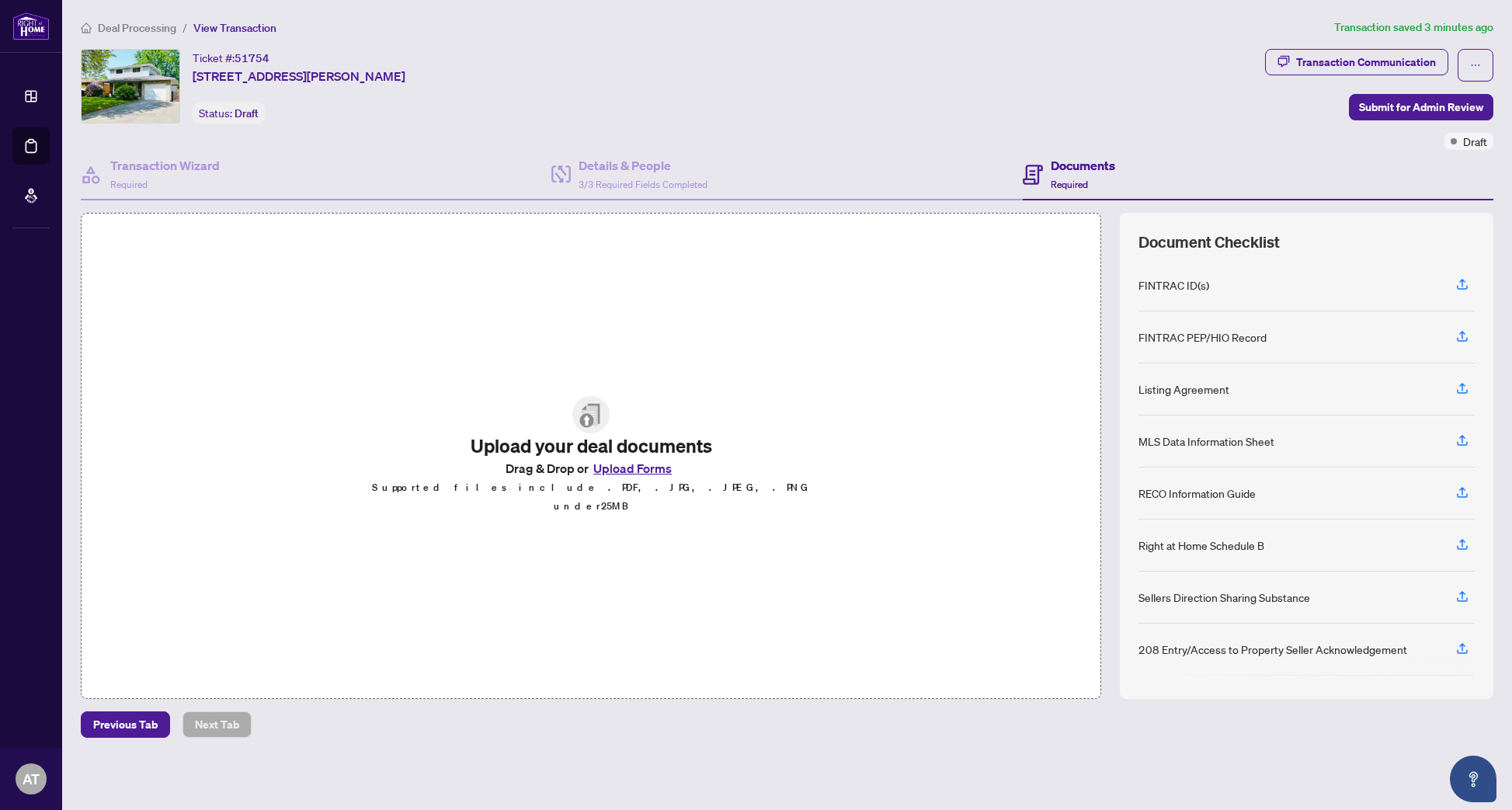
click at [626, 472] on button "Upload Forms" at bounding box center [632, 468] width 87 height 20
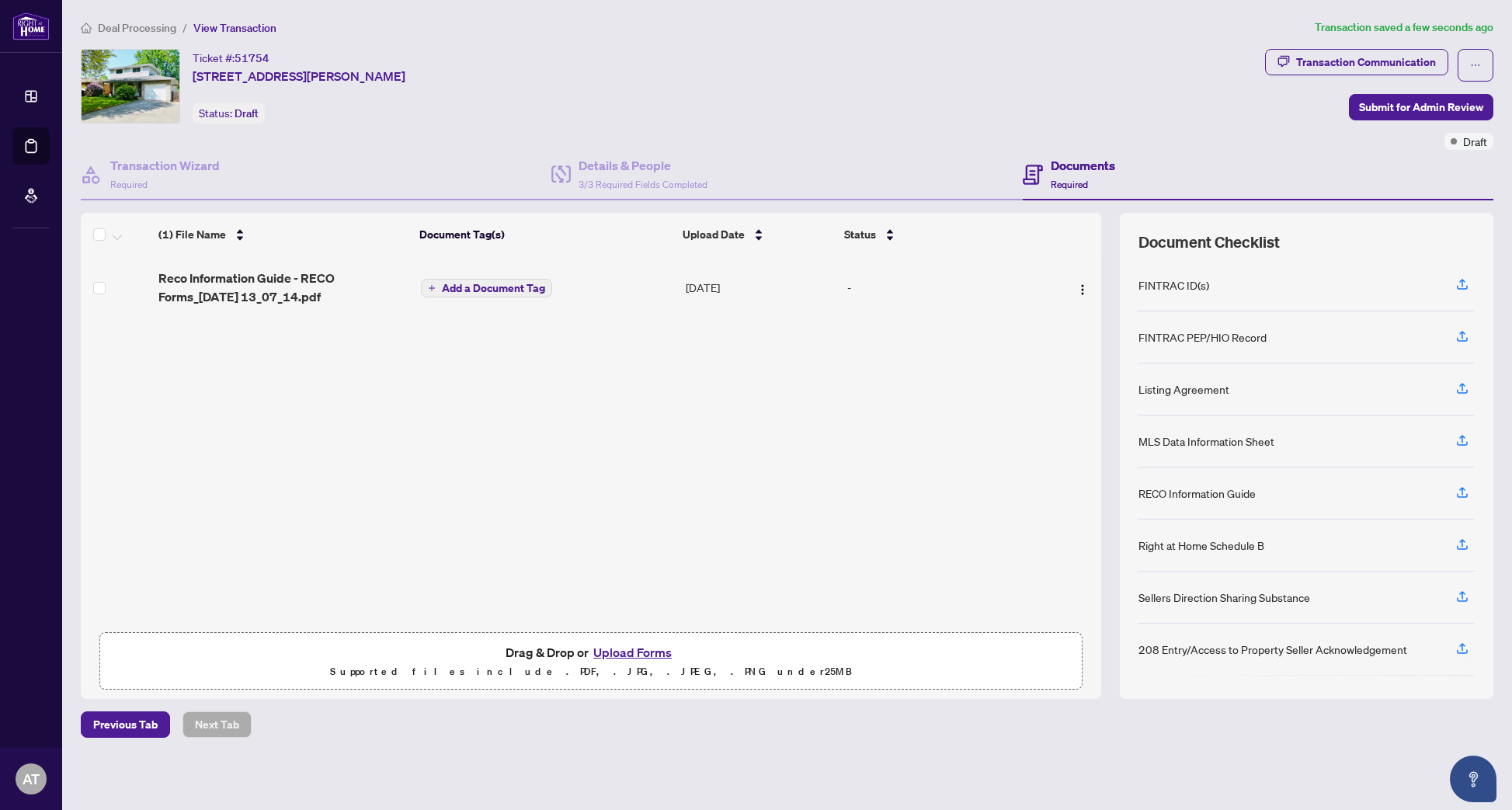
click at [655, 655] on button "Upload Forms" at bounding box center [632, 653] width 87 height 20
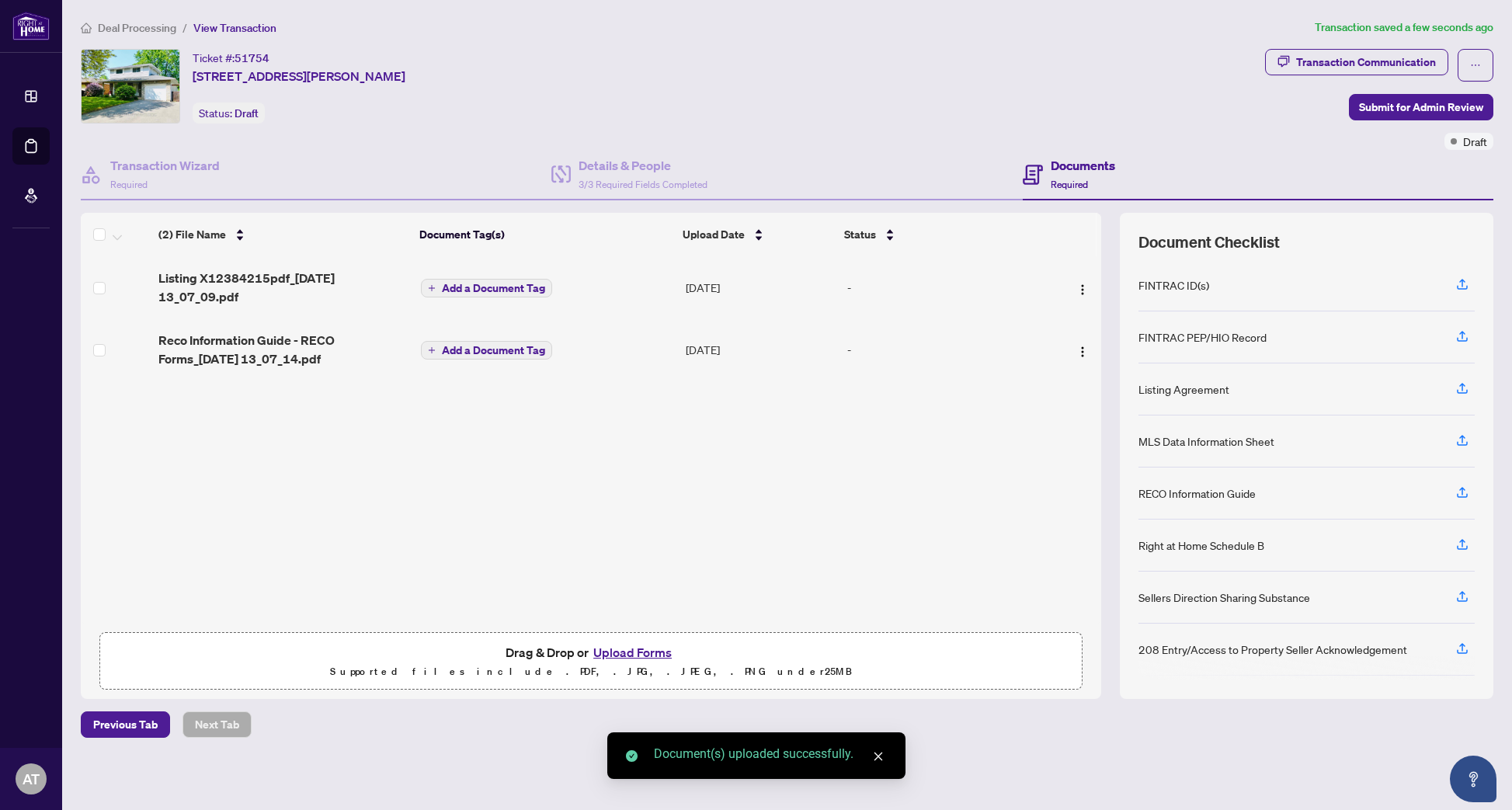
click at [625, 657] on button "Upload Forms" at bounding box center [632, 653] width 87 height 20
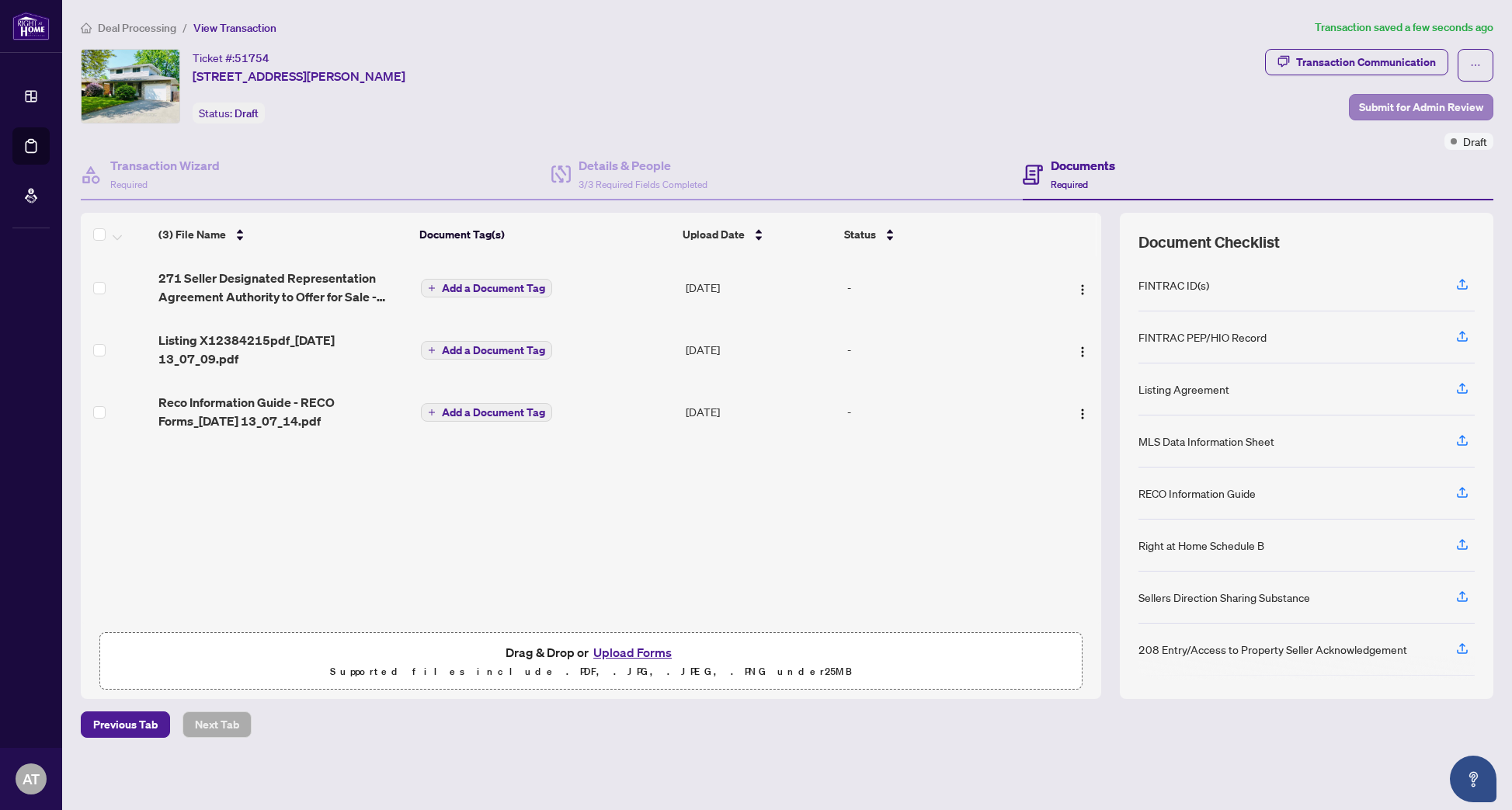
click at [1432, 105] on span "Submit for Admin Review" at bounding box center [1421, 107] width 124 height 25
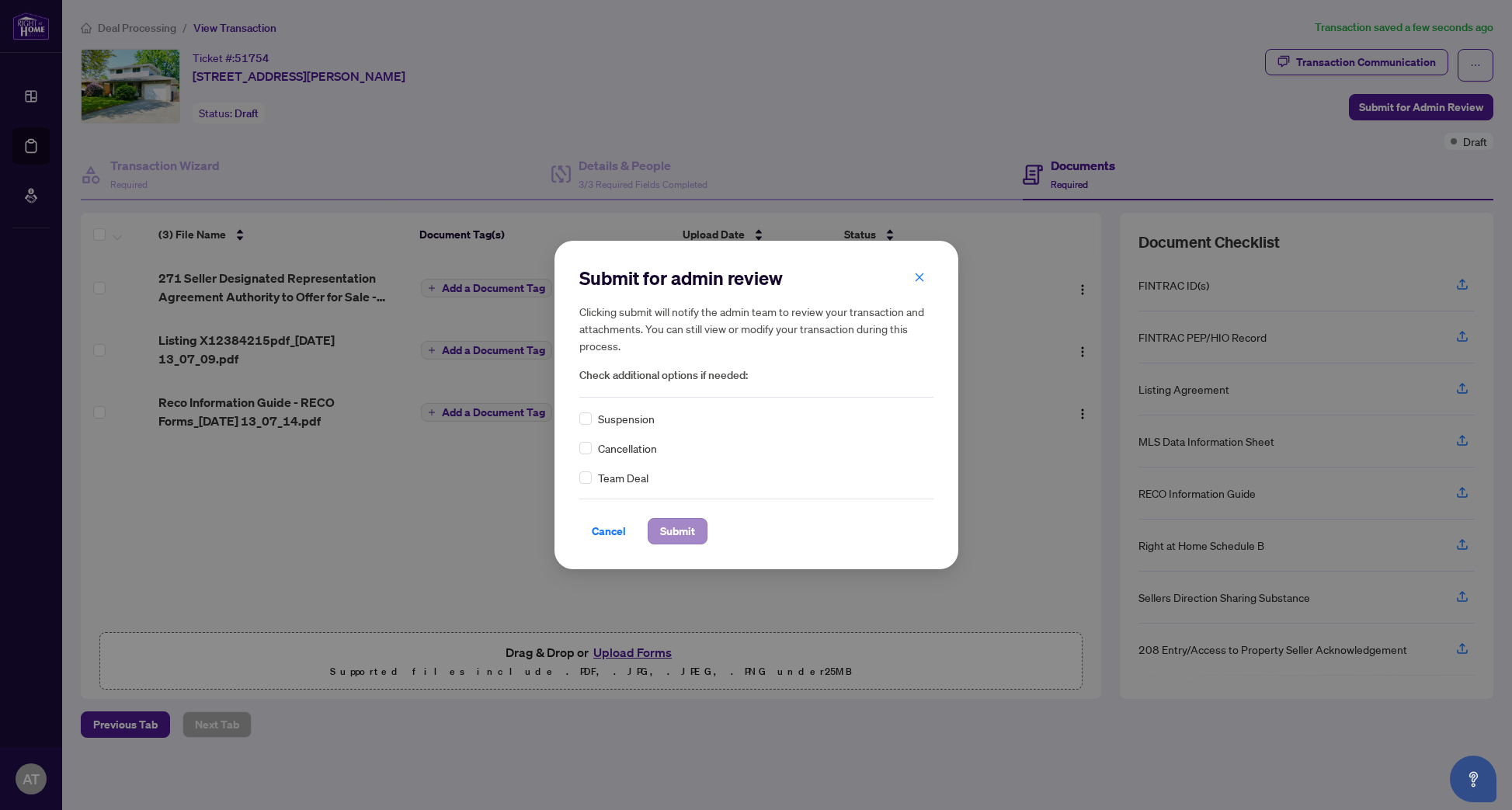
click at [686, 535] on span "Submit" at bounding box center [678, 531] width 35 height 25
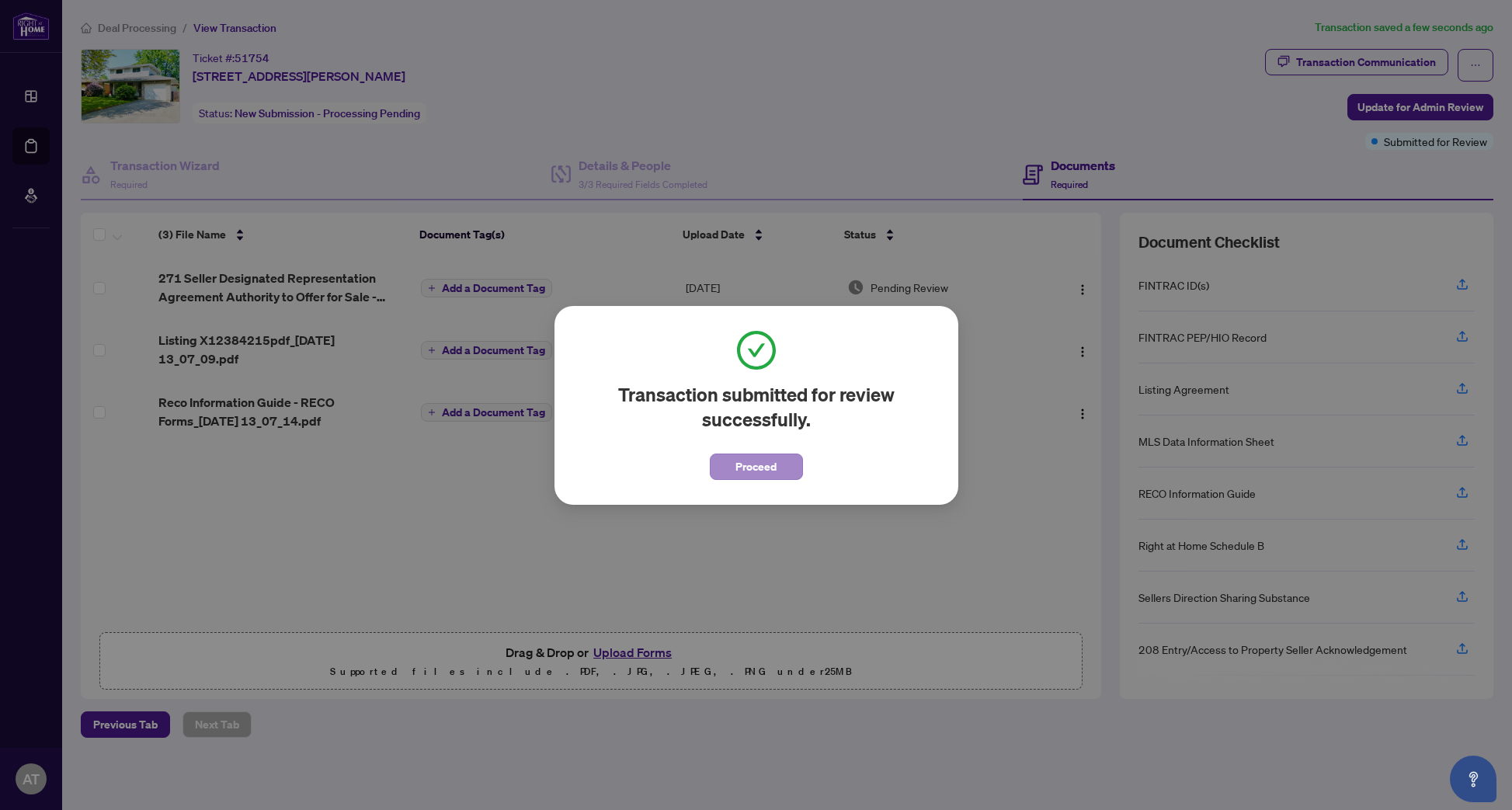
click at [748, 469] on span "Proceed" at bounding box center [756, 467] width 41 height 25
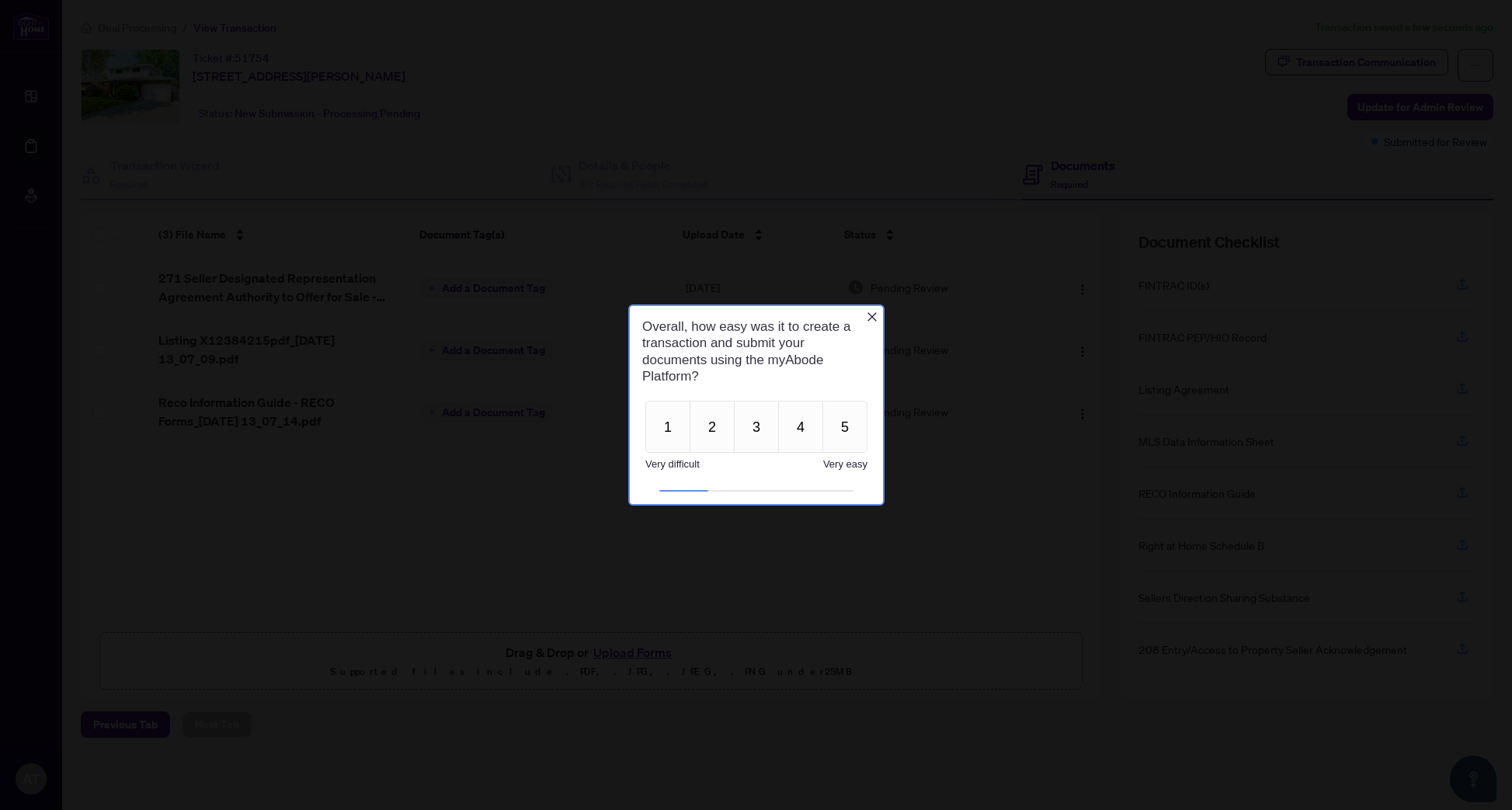
click at [875, 319] on icon "Close button" at bounding box center [871, 317] width 13 height 13
